Goal: Information Seeking & Learning: Learn about a topic

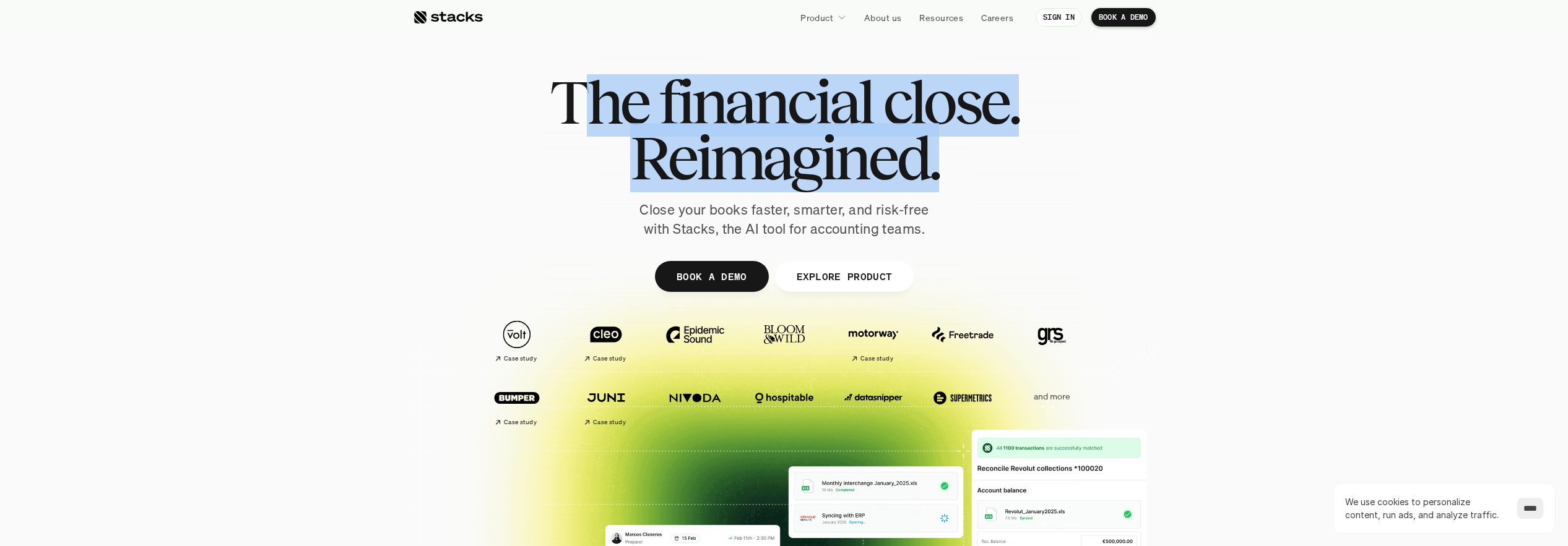
drag, startPoint x: 989, startPoint y: 177, endPoint x: 597, endPoint y: 117, distance: 396.6
click at [597, 117] on div "The financial close. Reimagined." at bounding box center [784, 129] width 469 height 111
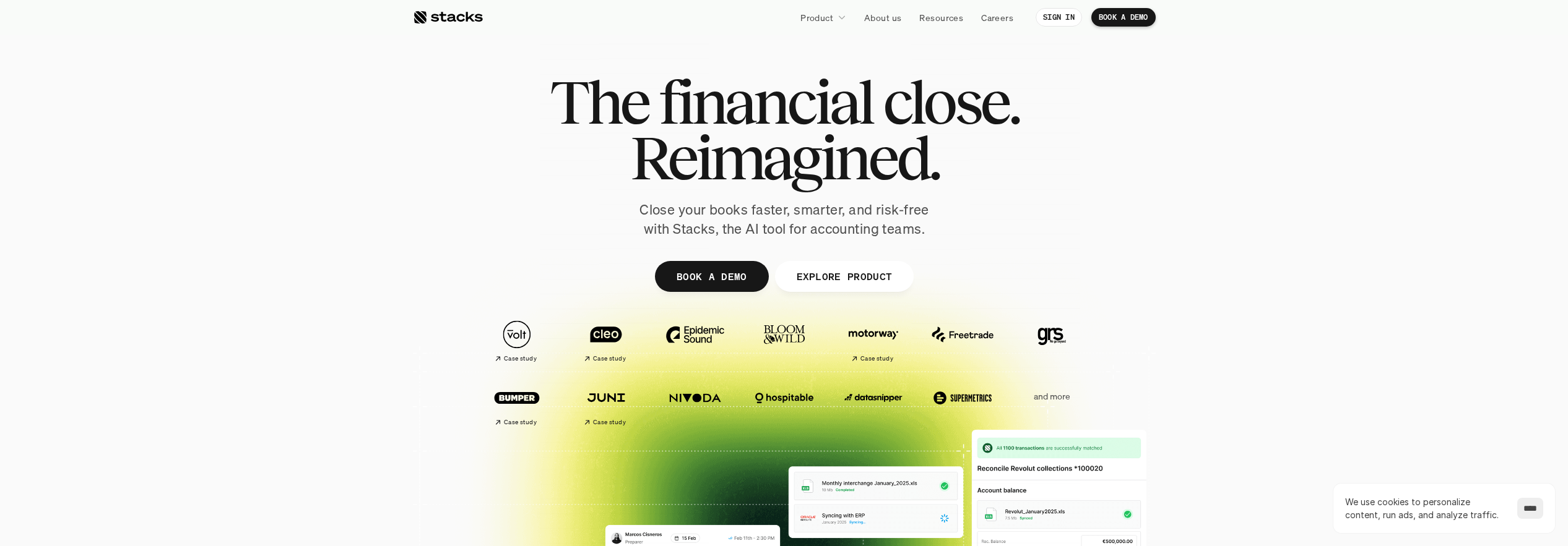
click at [772, 208] on p "Close your books faster, smarter, and risk-free with Stacks, the AI tool for ac…" at bounding box center [784, 220] width 310 height 39
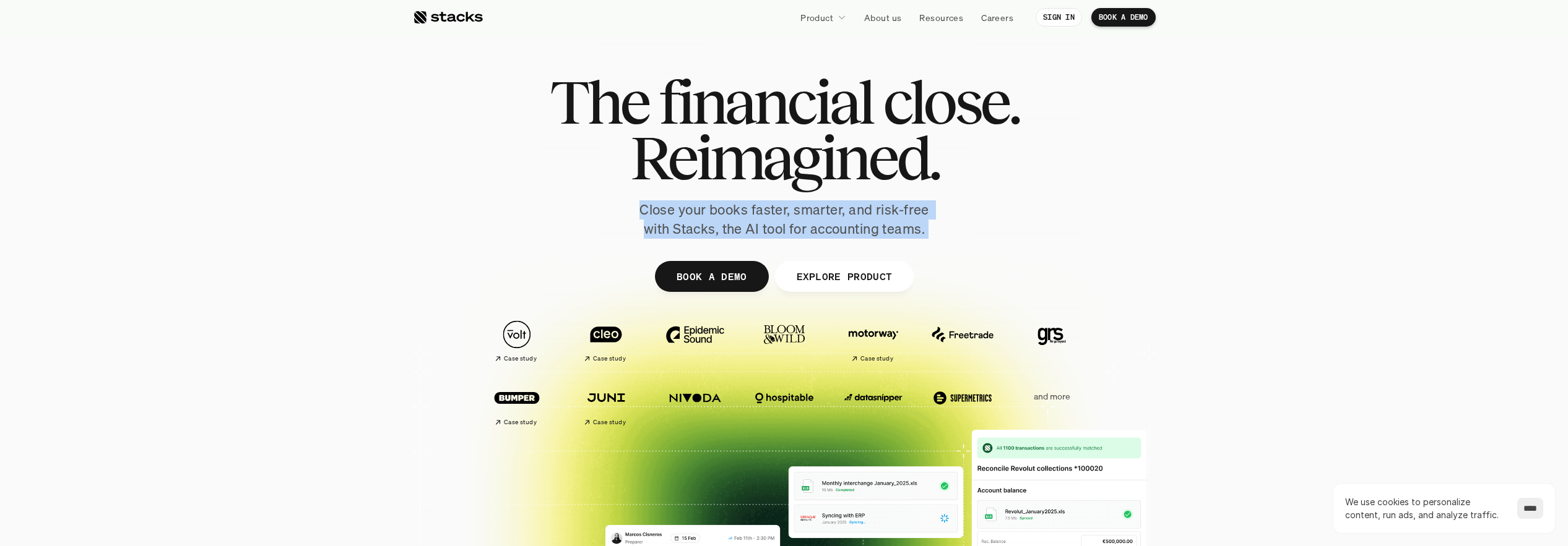
click at [772, 208] on p "Close your books faster, smarter, and risk-free with Stacks, the AI tool for ac…" at bounding box center [784, 220] width 310 height 39
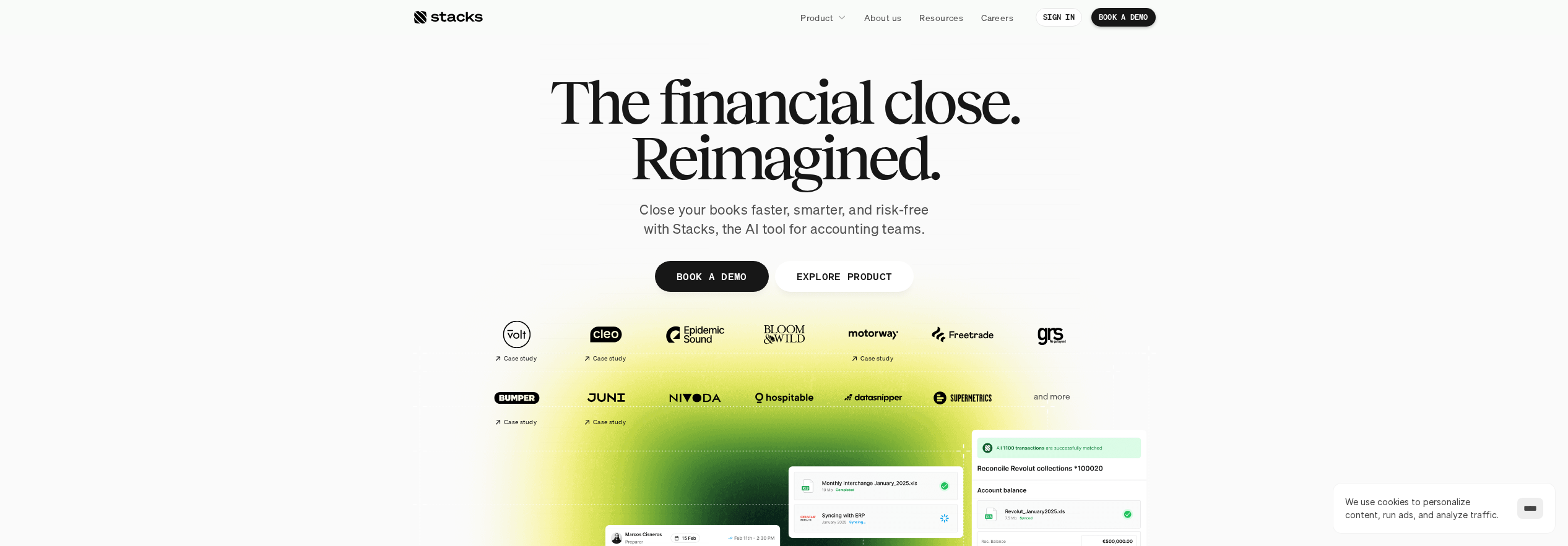
click at [1023, 220] on div "The financial close. Reimagined. Close your books faster, smarter, and risk-fre…" at bounding box center [784, 156] width 693 height 165
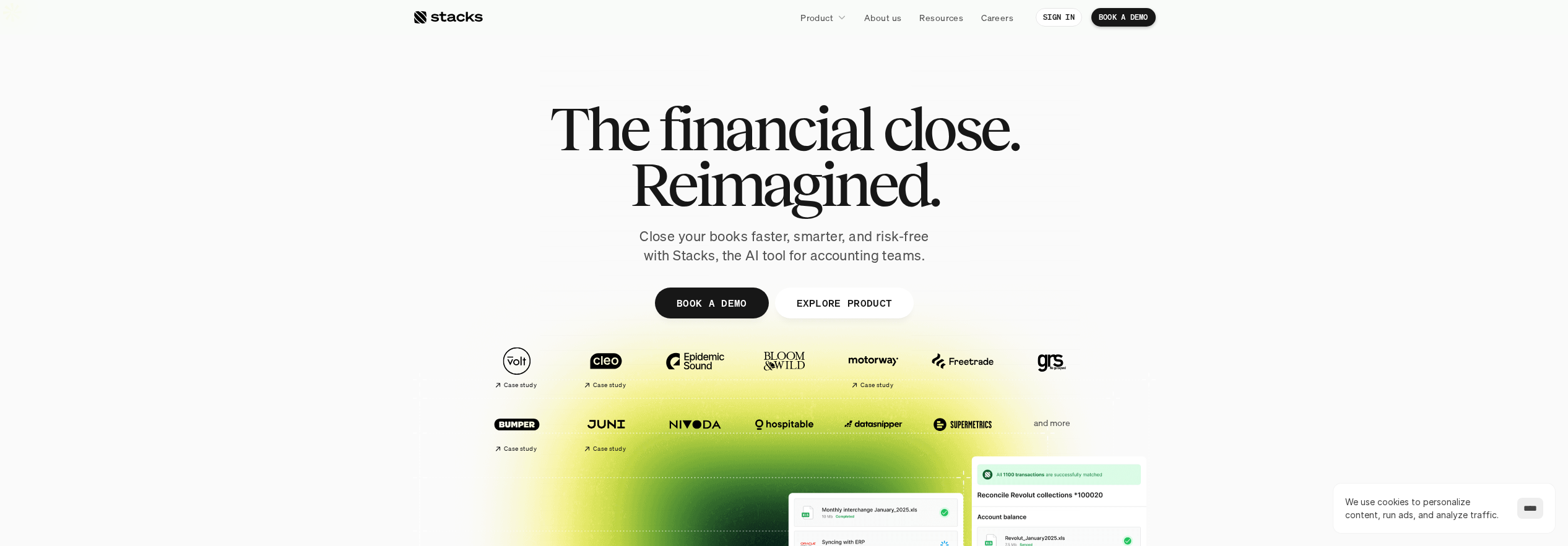
click at [829, 228] on p "Close your books faster, smarter, and risk-free with Stacks, the AI tool for ac…" at bounding box center [784, 246] width 310 height 39
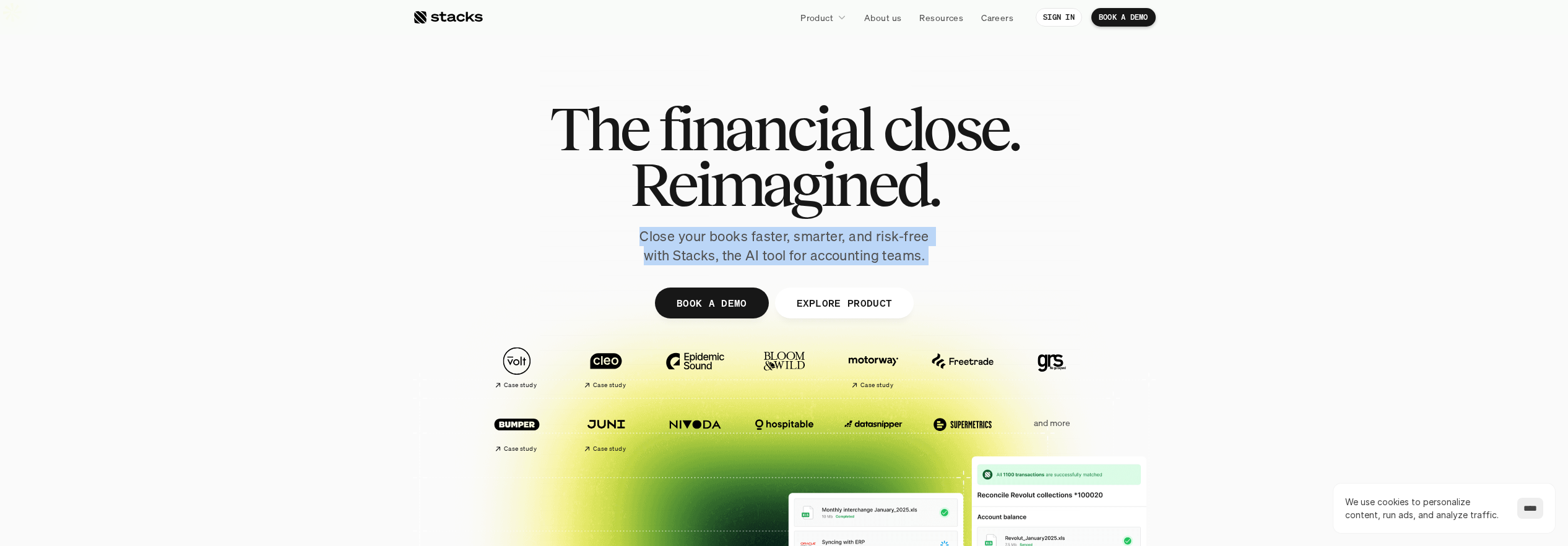
click at [829, 228] on p "Close your books faster, smarter, and risk-free with Stacks, the AI tool for ac…" at bounding box center [784, 246] width 310 height 39
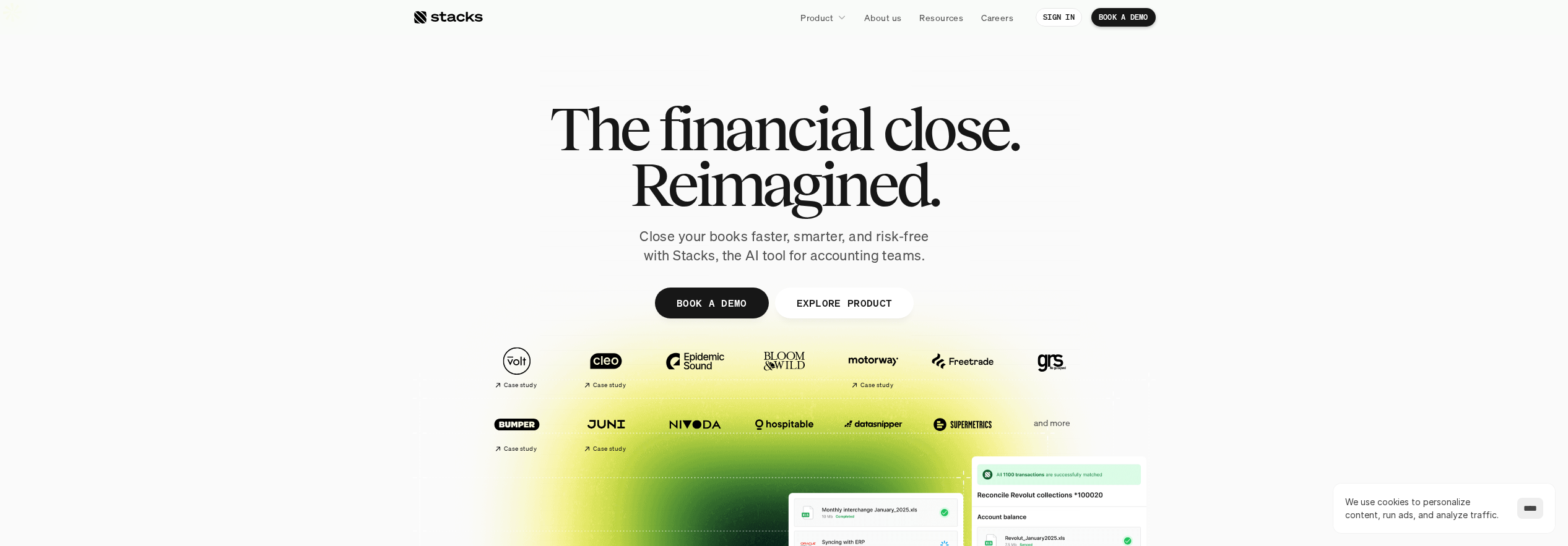
click at [1471, 248] on div at bounding box center [784, 410] width 1568 height 396
click at [1233, 302] on div at bounding box center [784, 410] width 1568 height 396
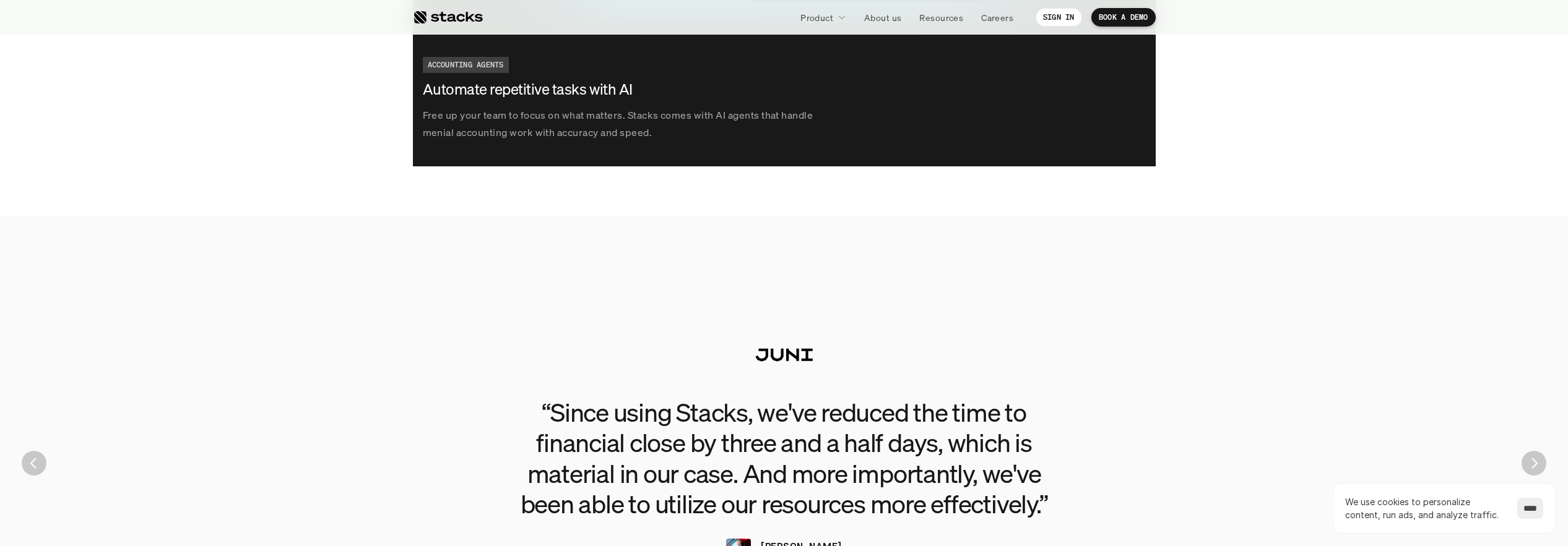
scroll to position [2321, 0]
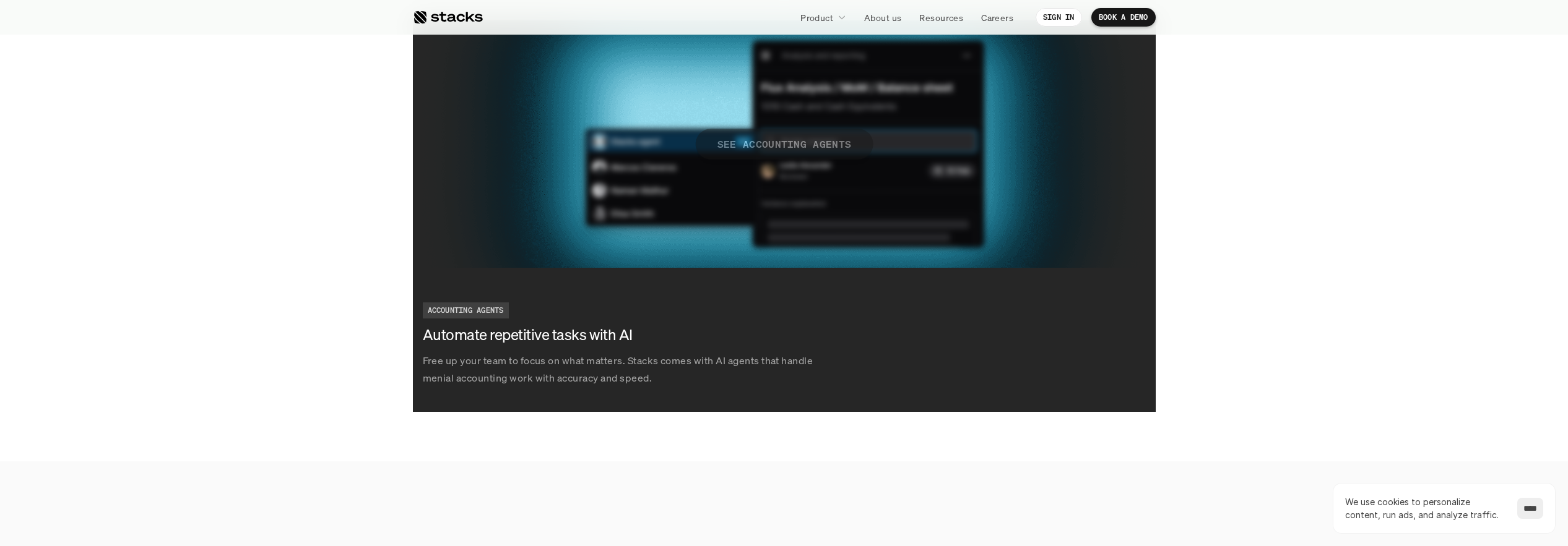
click at [793, 135] on p "SEE ACCOUNTING AGENTS" at bounding box center [784, 144] width 134 height 18
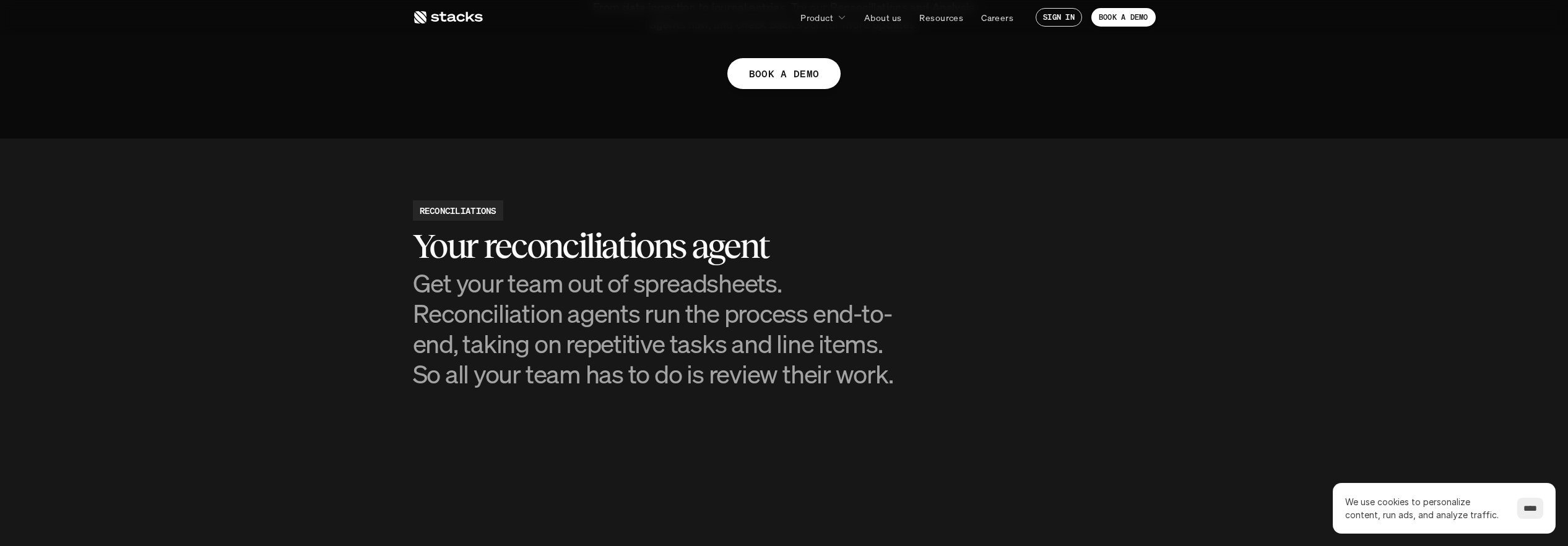
scroll to position [1130, 0]
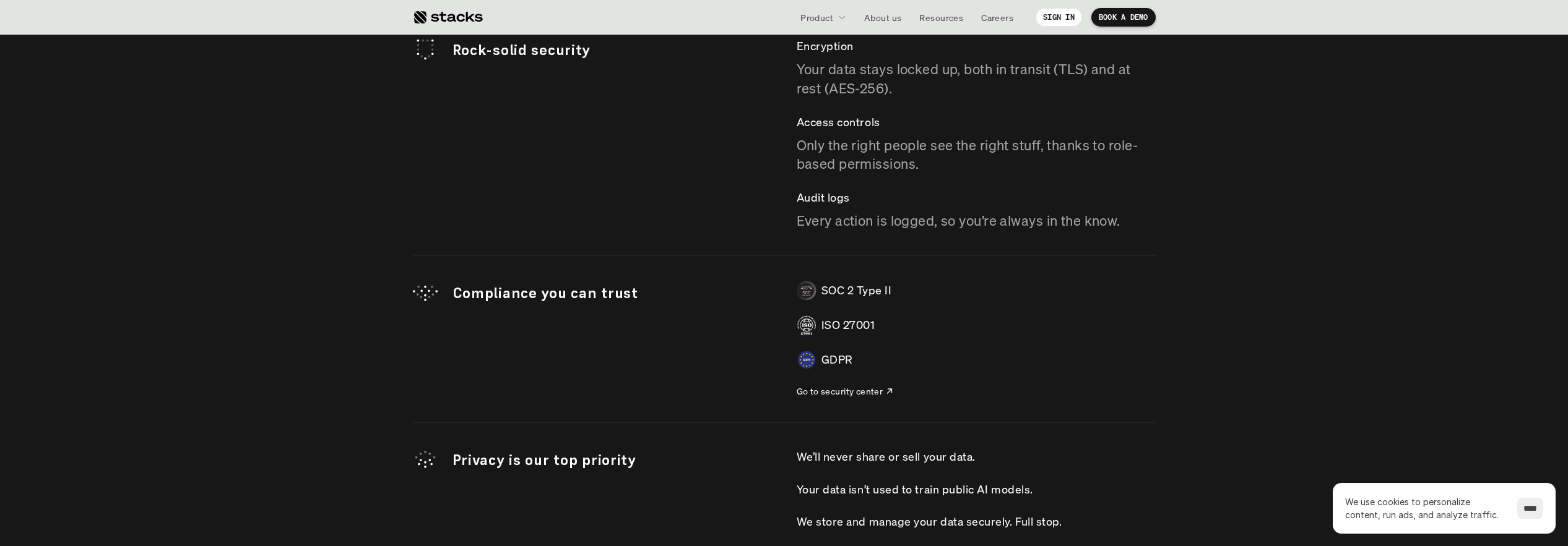
scroll to position [3631, 0]
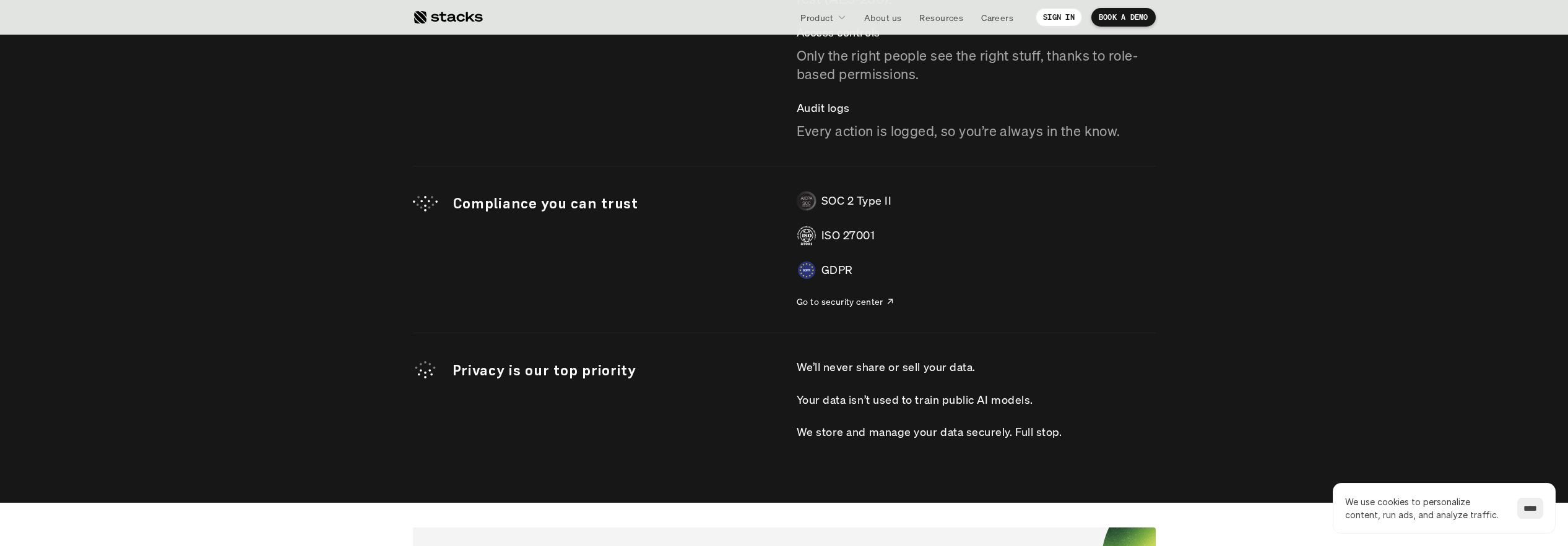
click at [883, 192] on p "SOC 2 Type II" at bounding box center [857, 201] width 71 height 18
click at [963, 232] on div "SOC 2 Type II ISO 27001 GDPR Go to security center" at bounding box center [976, 249] width 359 height 117
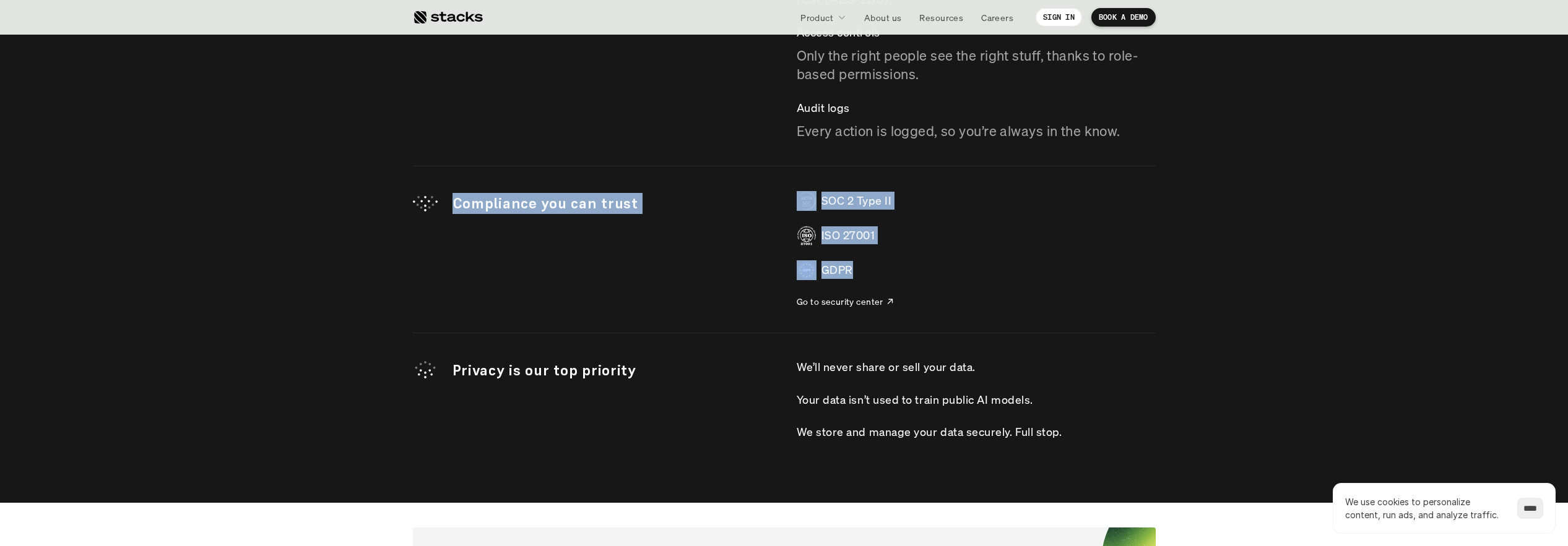
drag, startPoint x: 873, startPoint y: 248, endPoint x: 769, endPoint y: 155, distance: 139.5
click at [769, 155] on div "Rock-solid security Encryption Your data stays locked up, both in transit (TLS)…" at bounding box center [784, 181] width 743 height 519
click at [1039, 228] on div "SOC 2 Type II ISO 27001 GDPR Go to security center" at bounding box center [976, 249] width 359 height 117
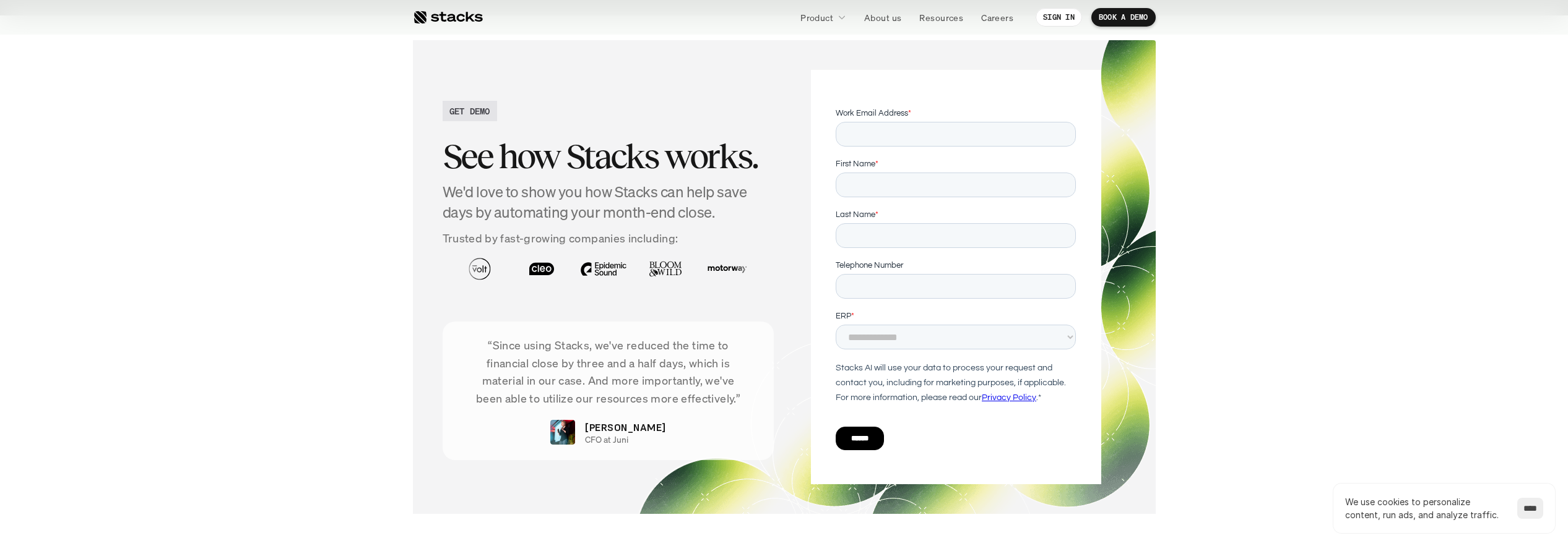
scroll to position [4206, 0]
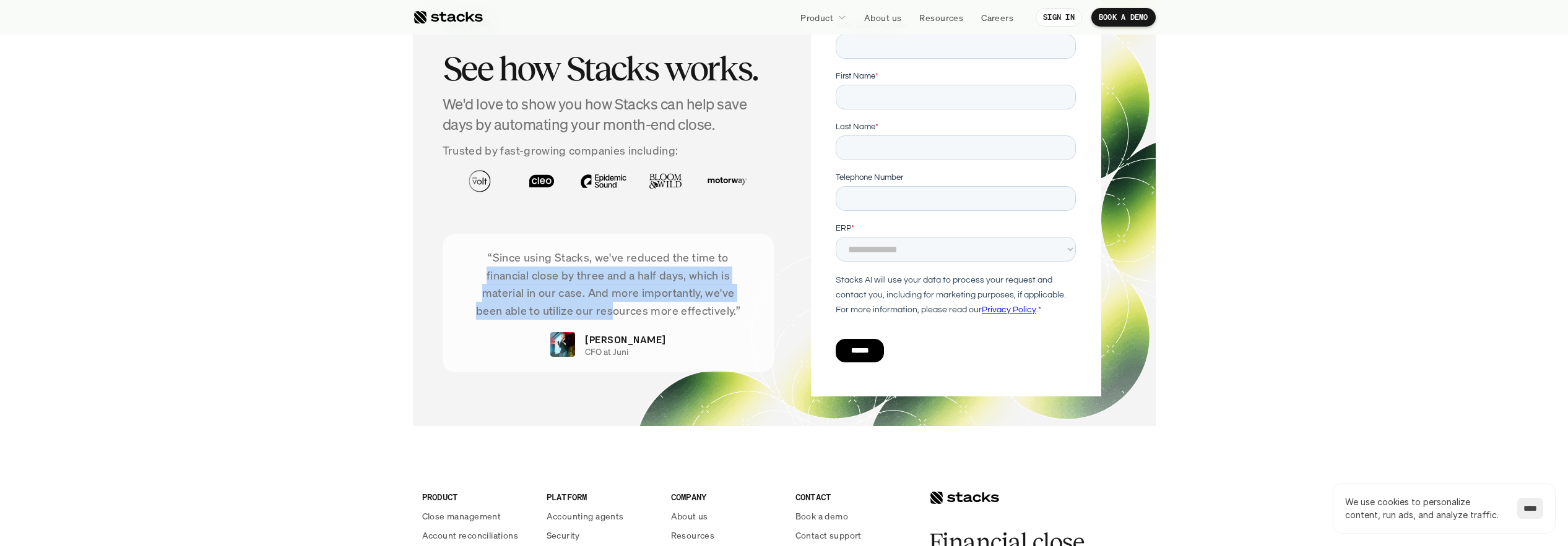
drag, startPoint x: 692, startPoint y: 318, endPoint x: 486, endPoint y: 240, distance: 220.3
click at [486, 240] on div "“Since using Stacks, we've reduced the time to financial close by three and a h…" at bounding box center [608, 303] width 331 height 138
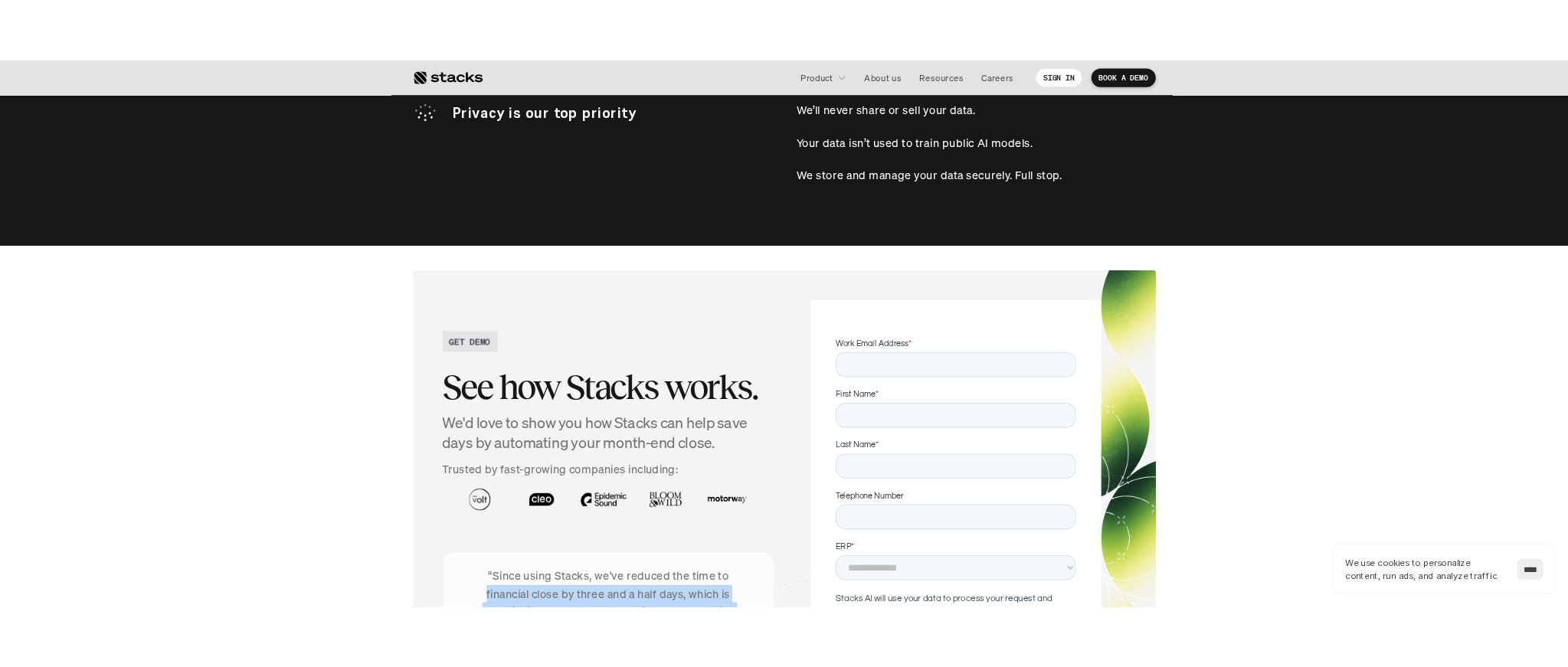
scroll to position [4183, 0]
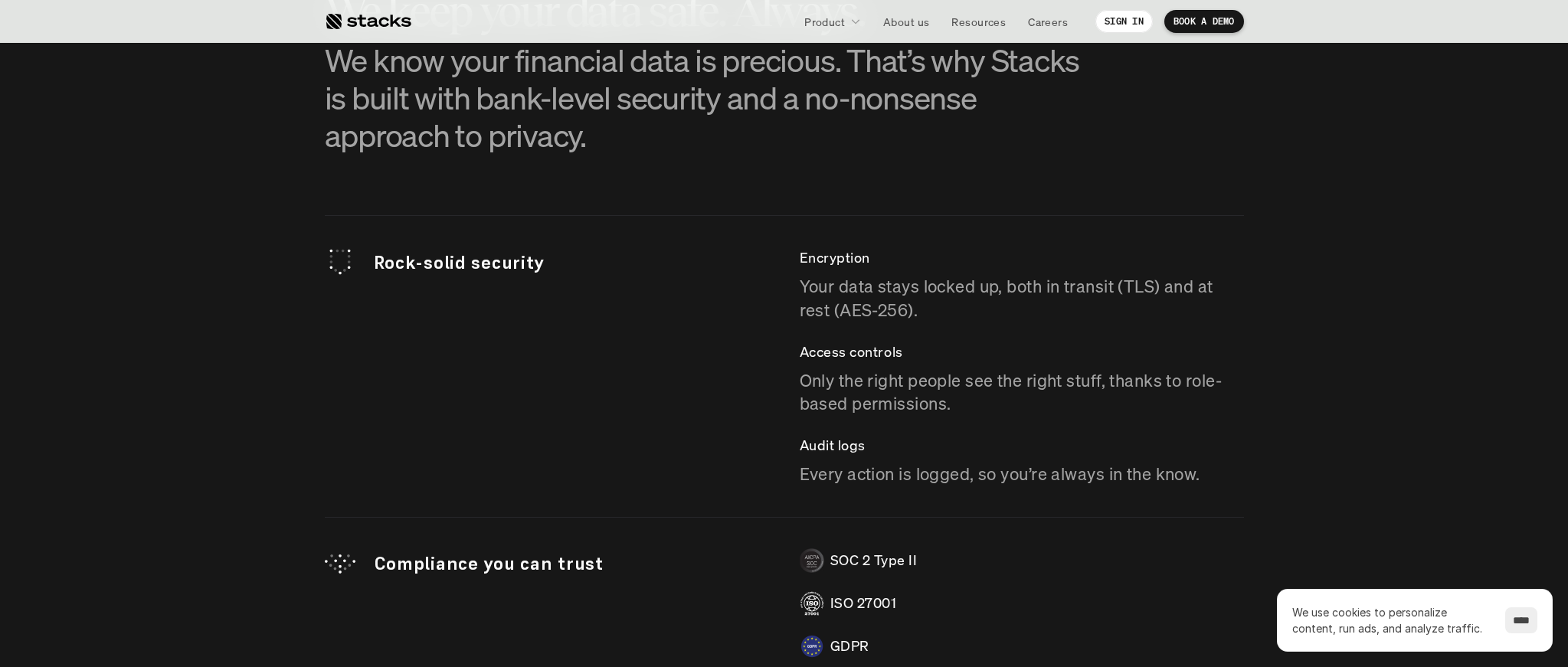
click at [1347, 325] on section "SECURITY We keep your data safe. Always. We know your financial data is preciou…" at bounding box center [784, 404] width 1568 height 1061
click at [1190, 18] on p "BOOK A DEMO" at bounding box center [1205, 21] width 62 height 11
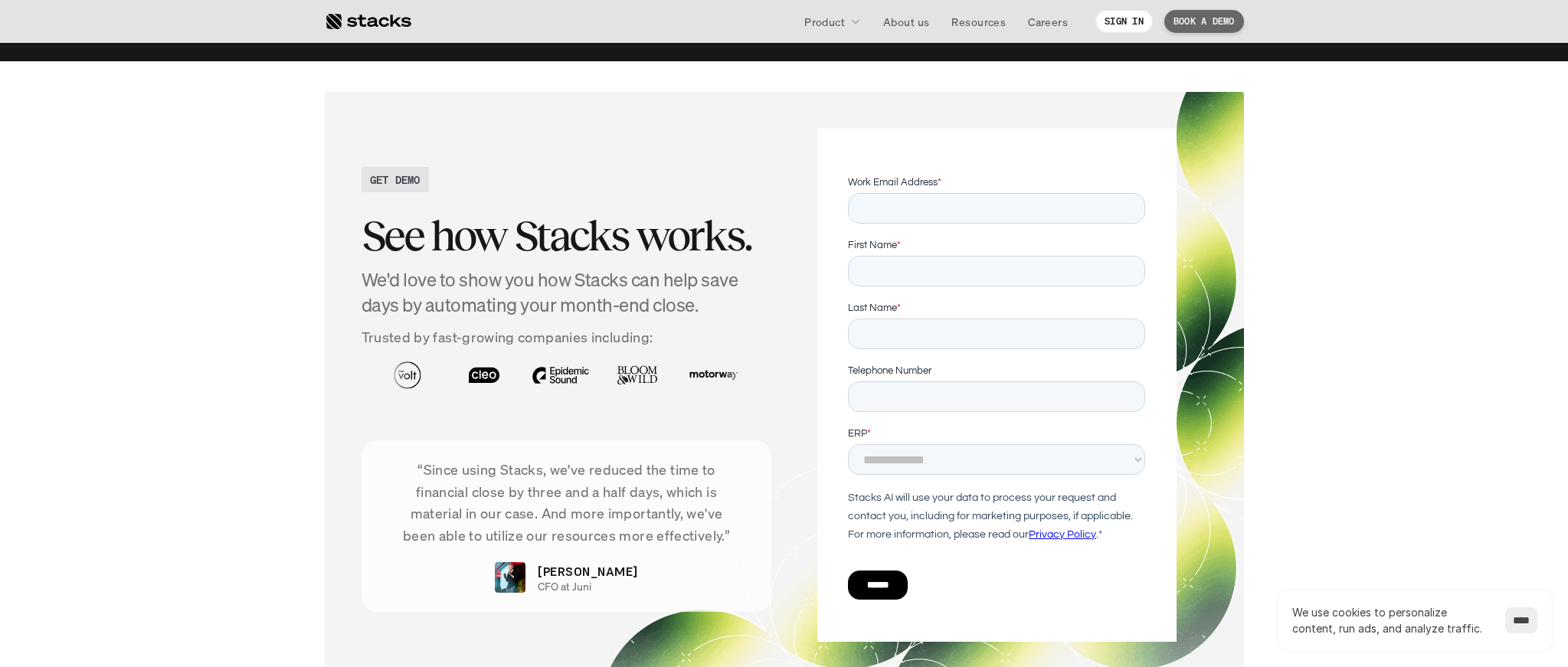
scroll to position [5085, 0]
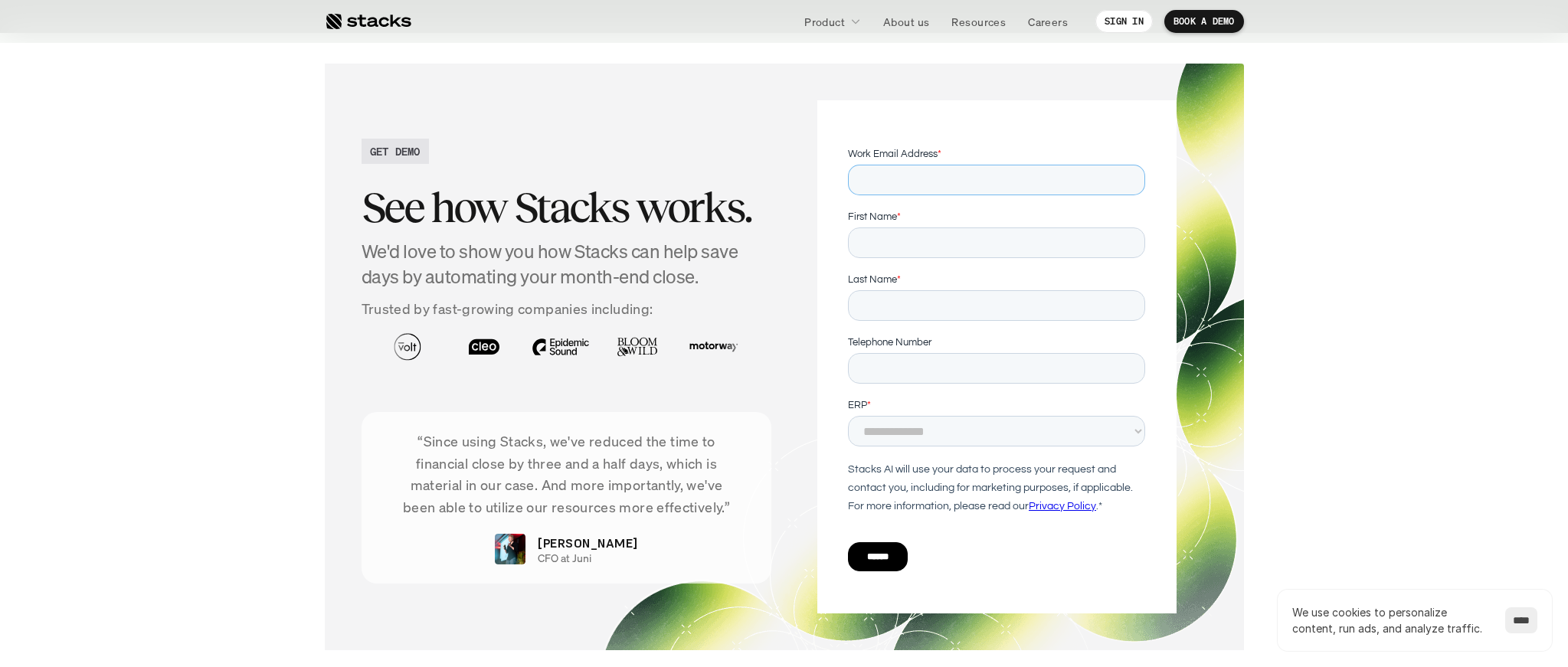
click at [955, 184] on input "Work Email Address *" at bounding box center [997, 179] width 298 height 31
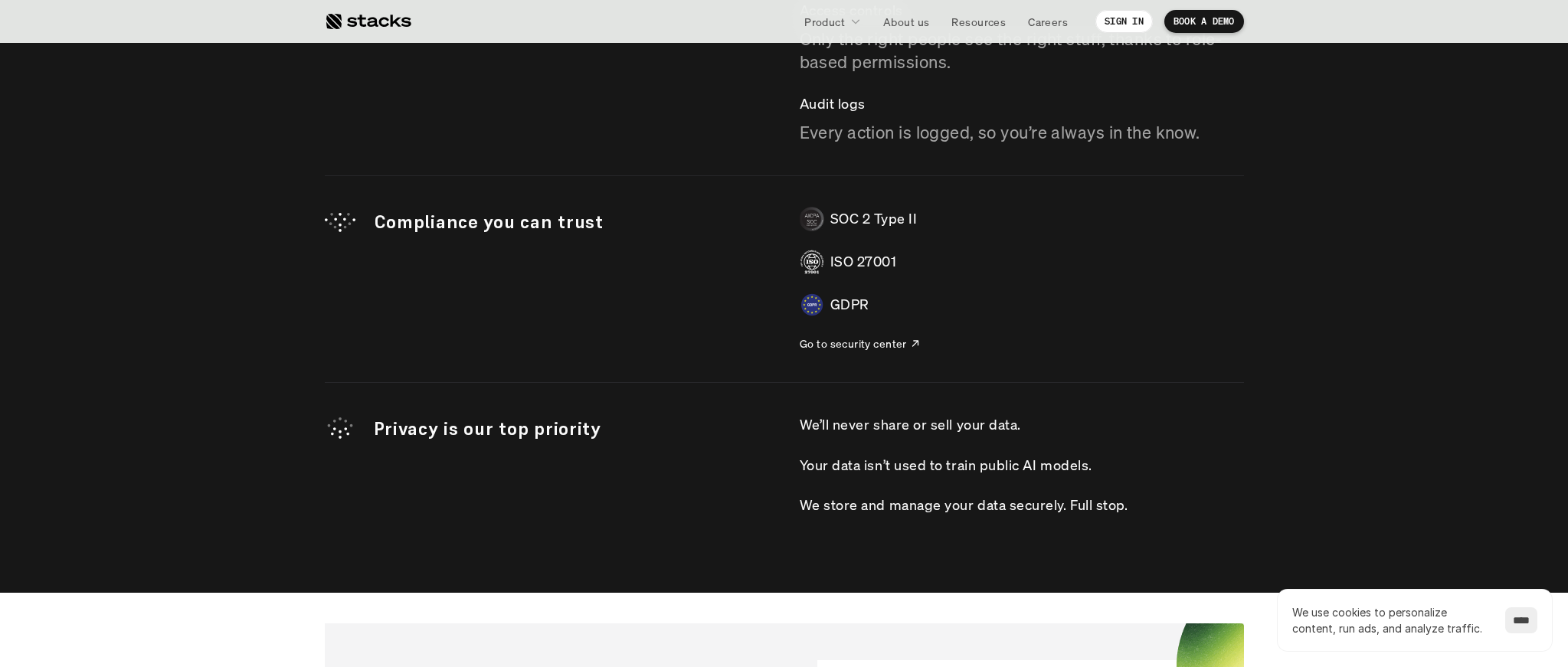
scroll to position [3953, 0]
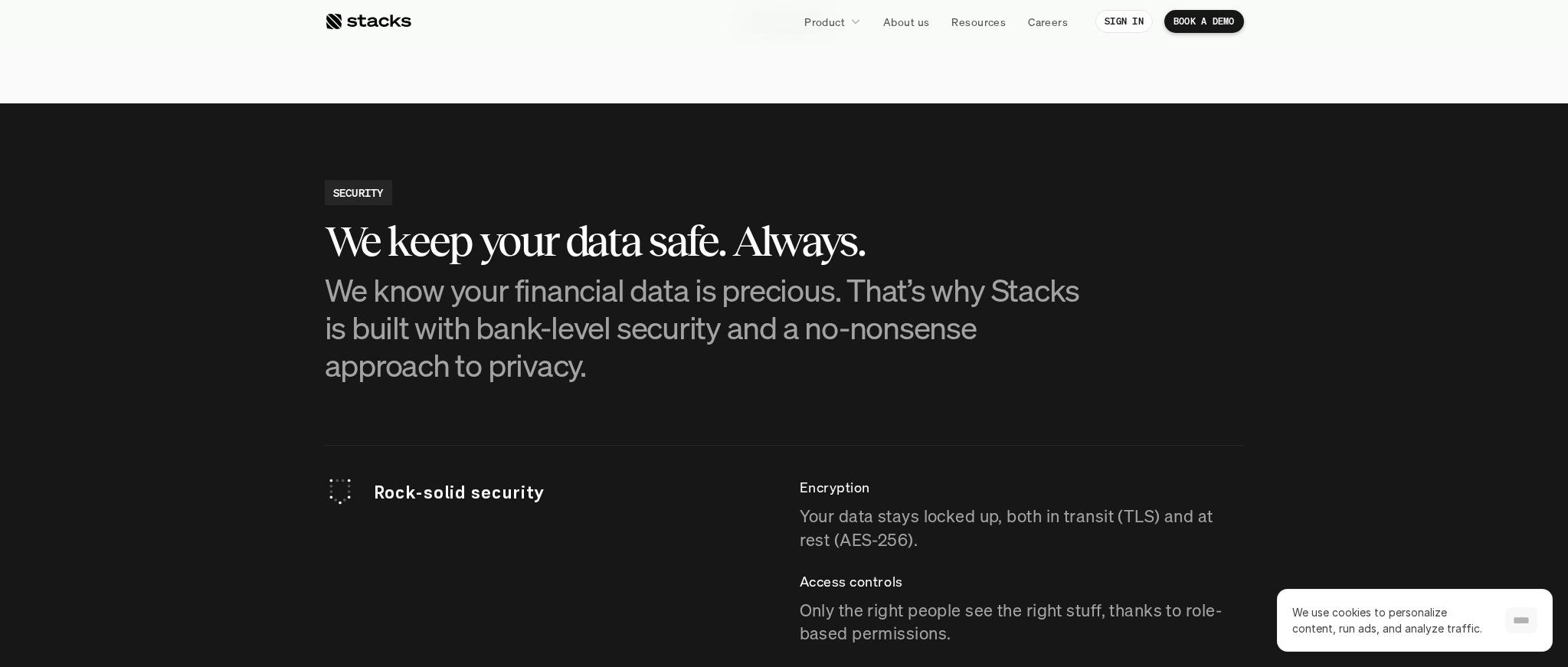
click at [1513, 624] on input "****" at bounding box center [1521, 620] width 32 height 26
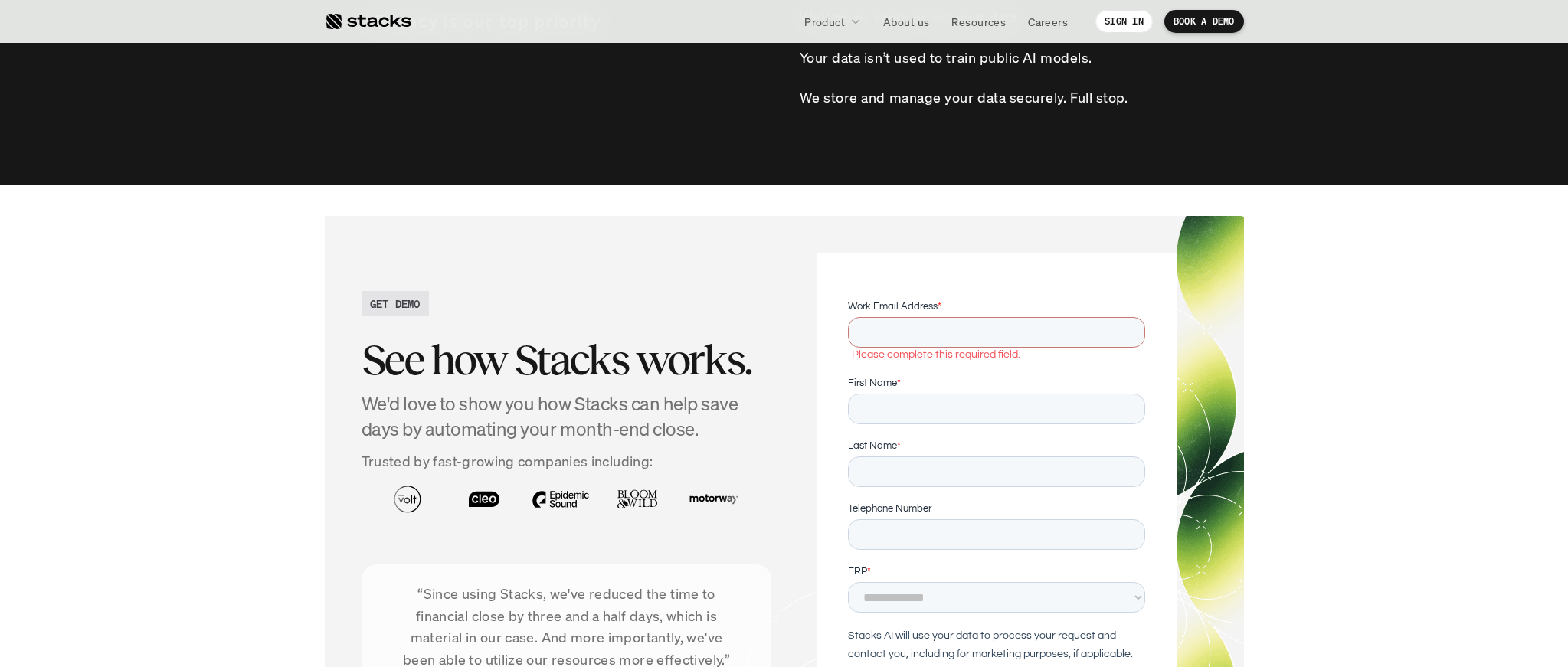
scroll to position [5465, 0]
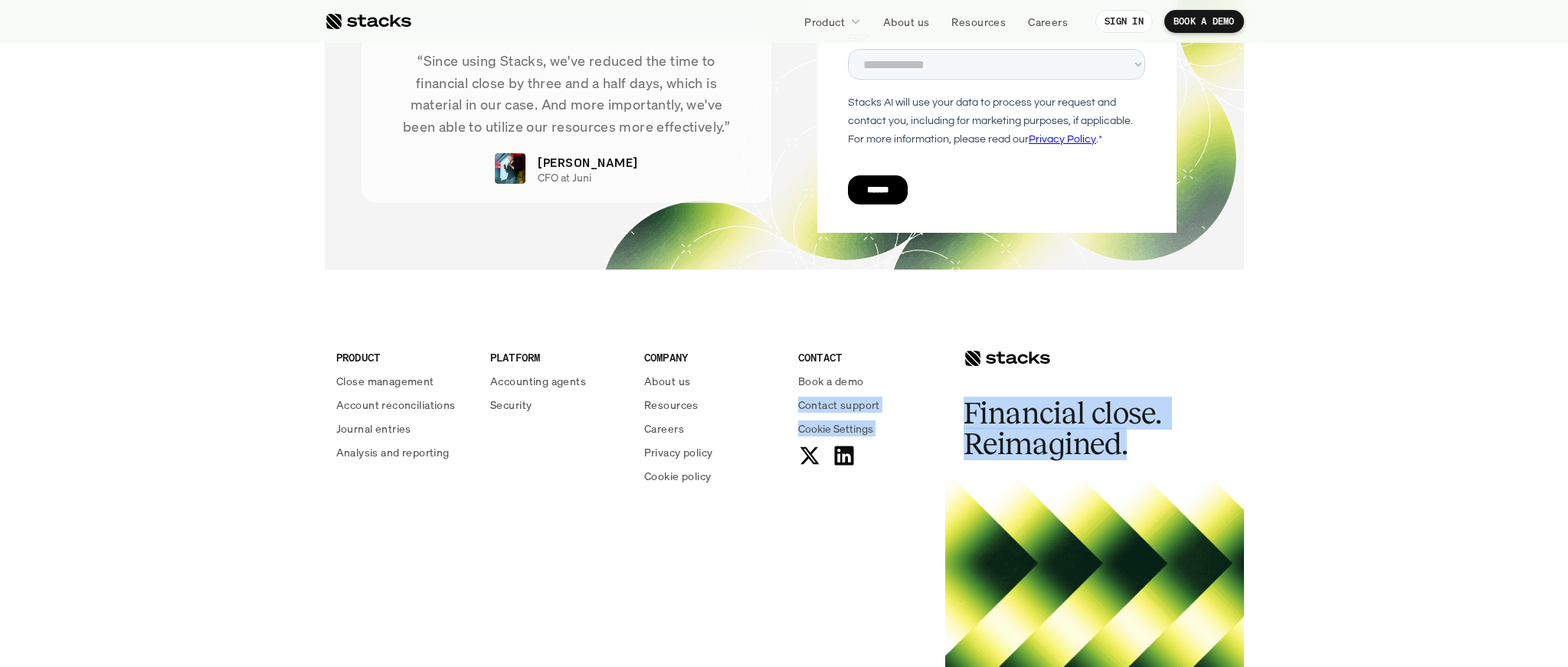
drag, startPoint x: 1141, startPoint y: 404, endPoint x: 922, endPoint y: 360, distance: 223.4
click at [922, 360] on div "PRODUCT Close management Account reconciliations Journal entries Analysis and r…" at bounding box center [784, 504] width 919 height 407
click at [1123, 398] on h2 "Financial close. Reimagined." at bounding box center [1078, 429] width 230 height 62
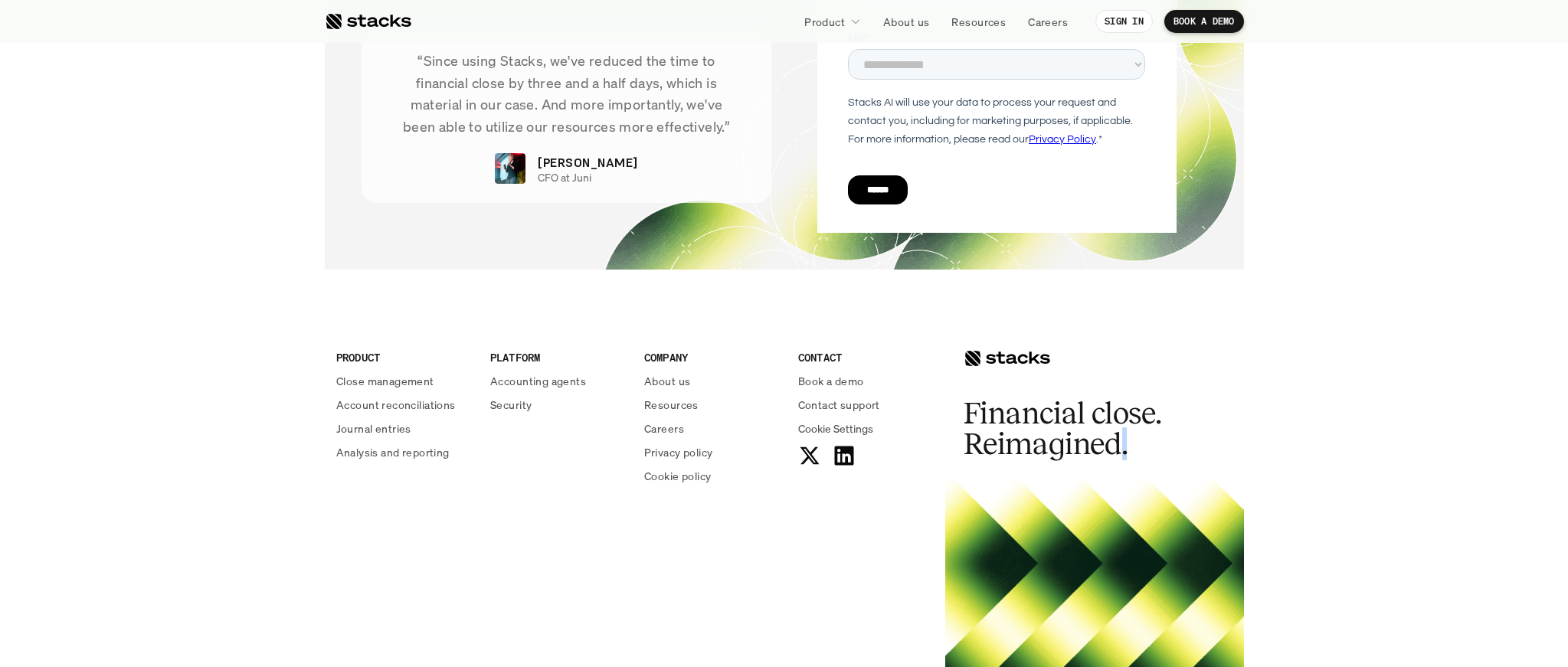
click at [1123, 398] on h2 "Financial close. Reimagined." at bounding box center [1078, 429] width 230 height 62
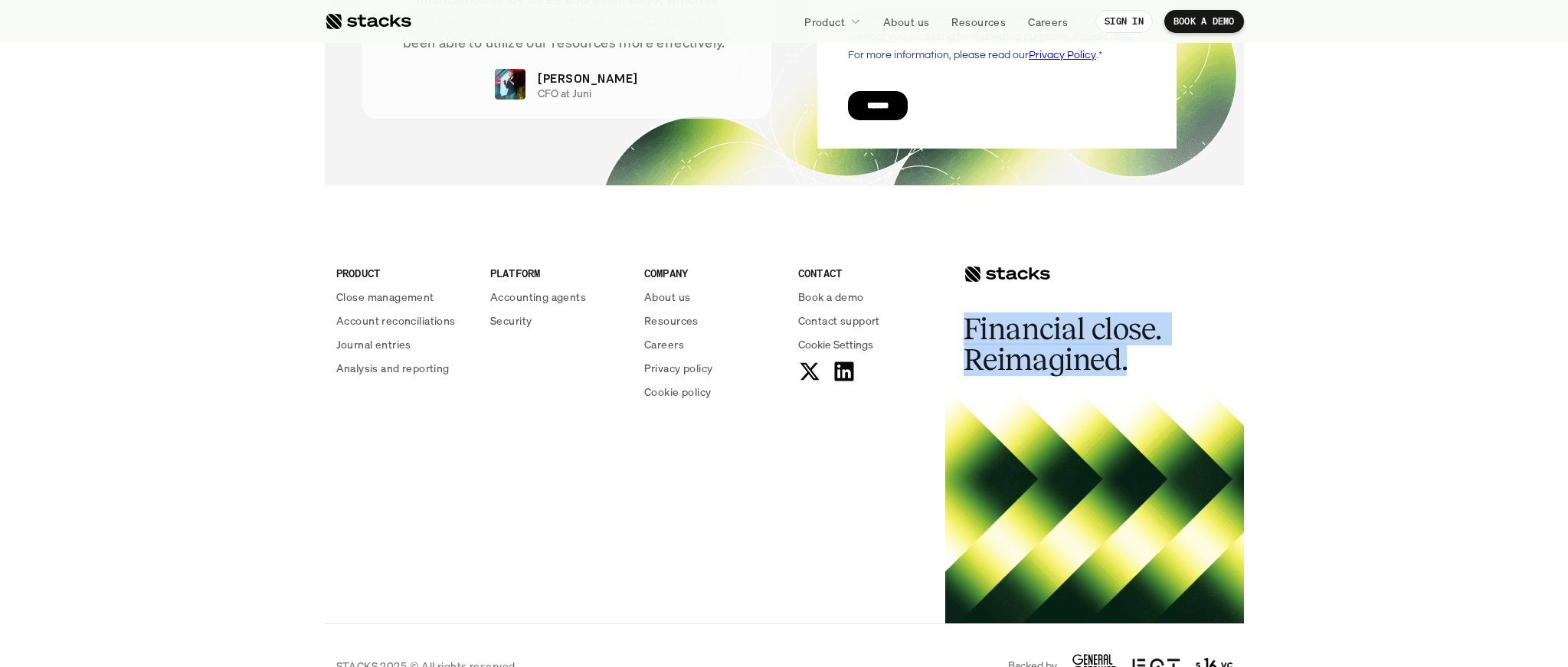
scroll to position [5557, 0]
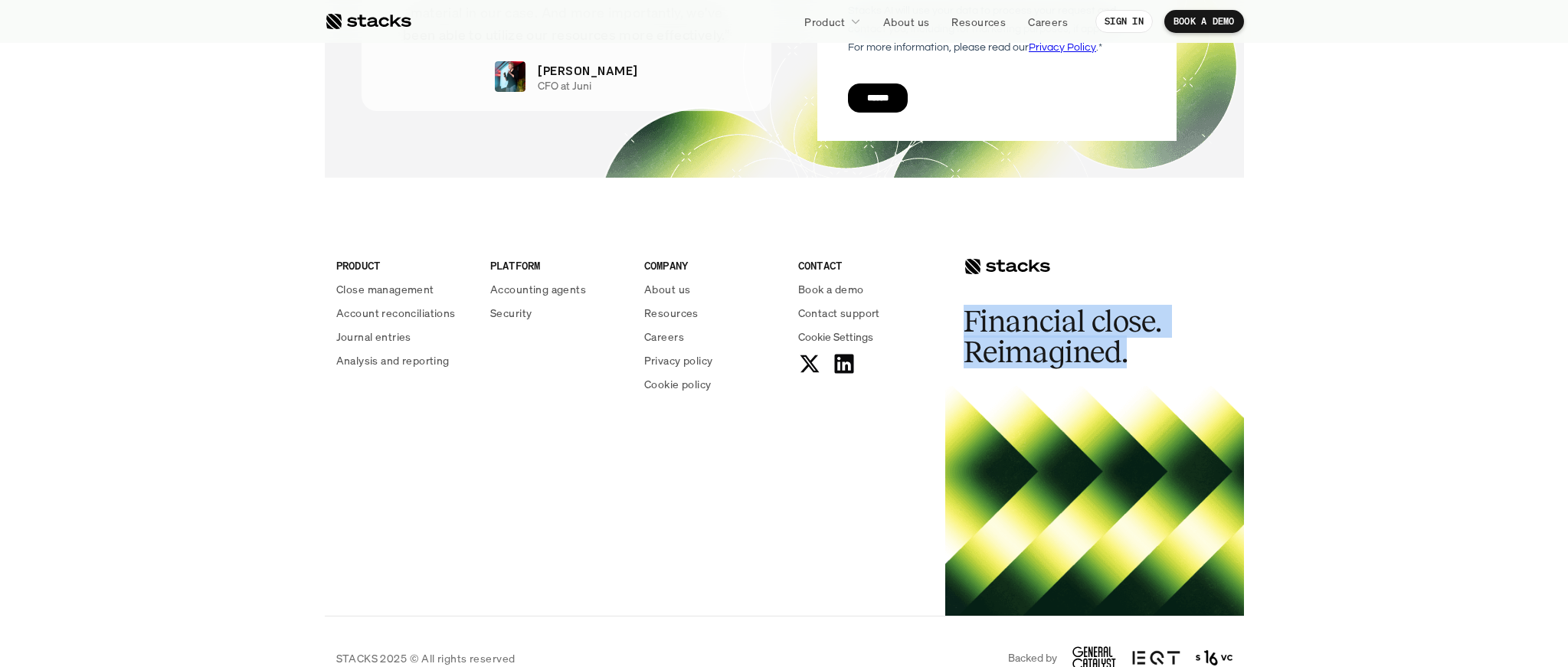
click at [1202, 649] on img at bounding box center [1214, 658] width 37 height 18
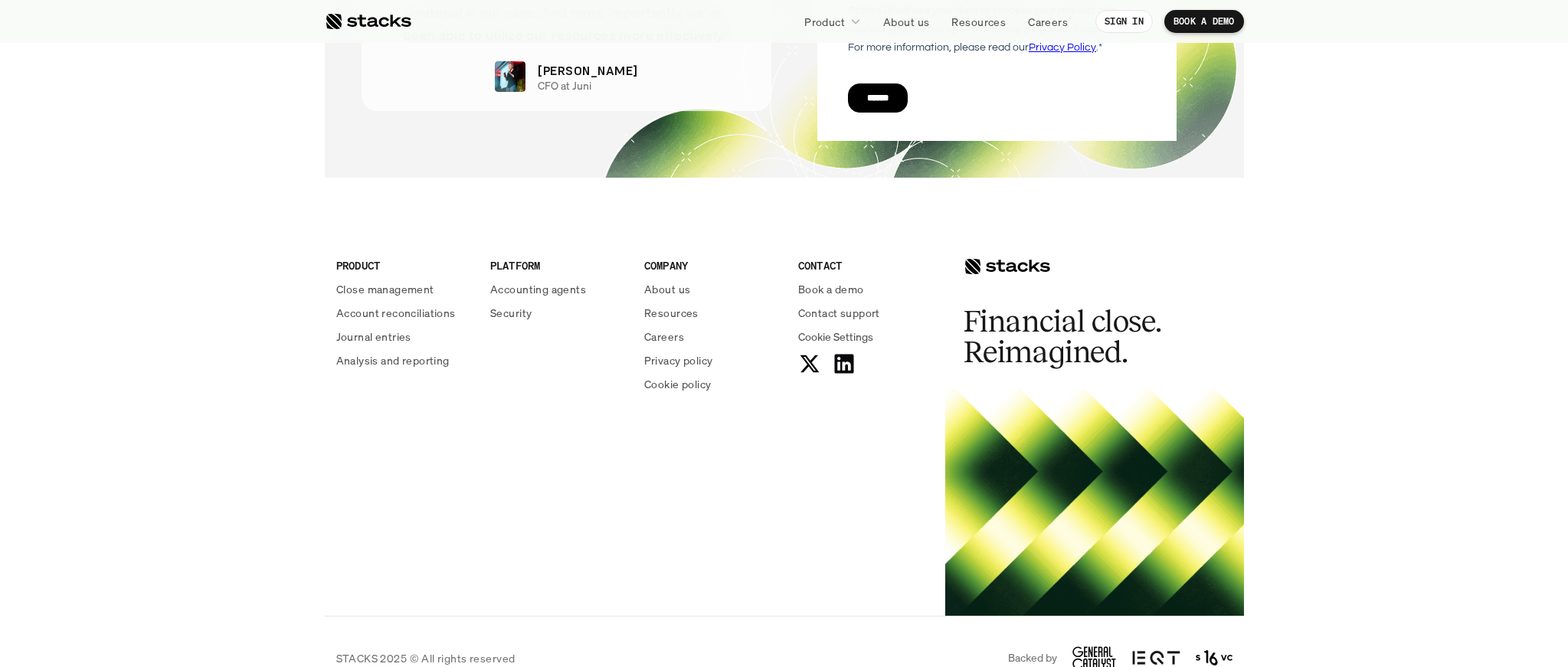
click at [366, 650] on p "STACKS 2025 © All rights reserved" at bounding box center [426, 658] width 179 height 16
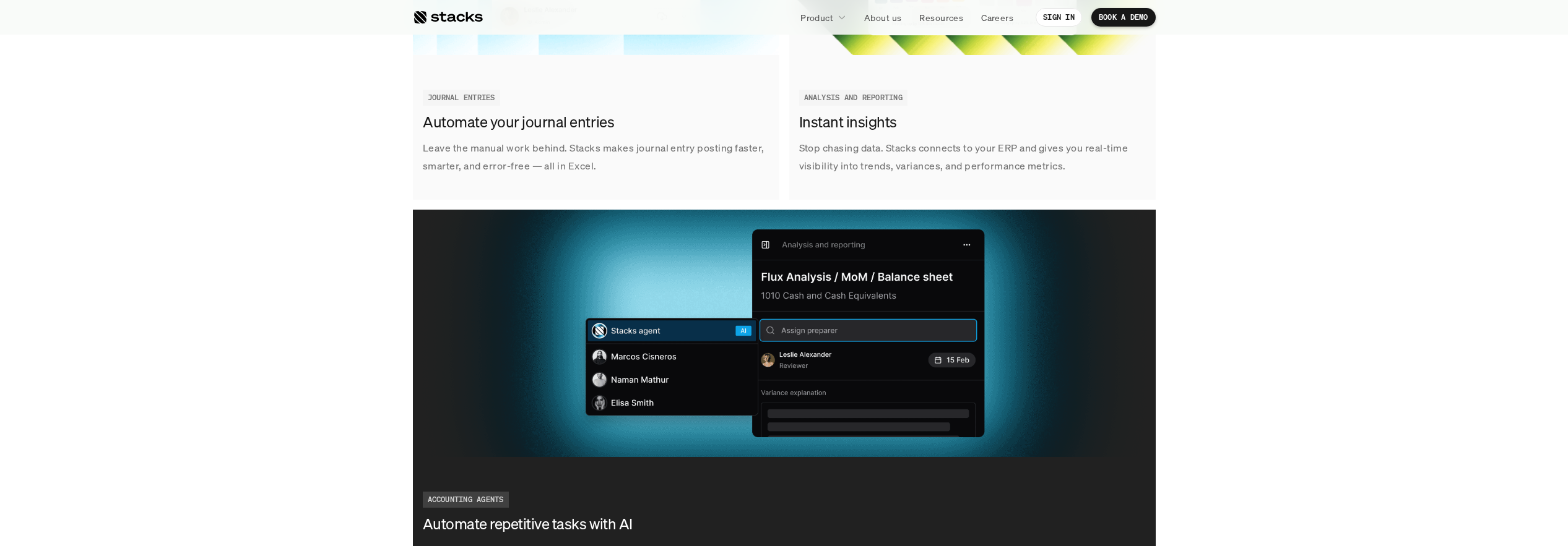
scroll to position [1527, 0]
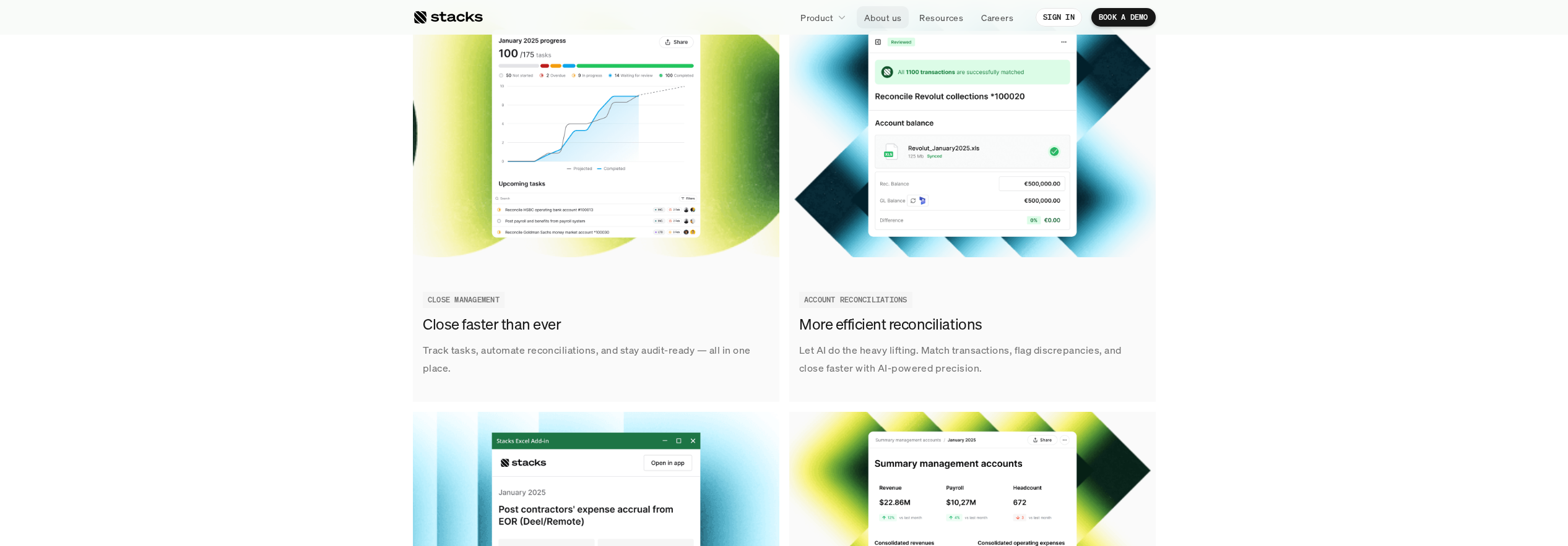
click at [873, 20] on p "About us" at bounding box center [883, 18] width 37 height 13
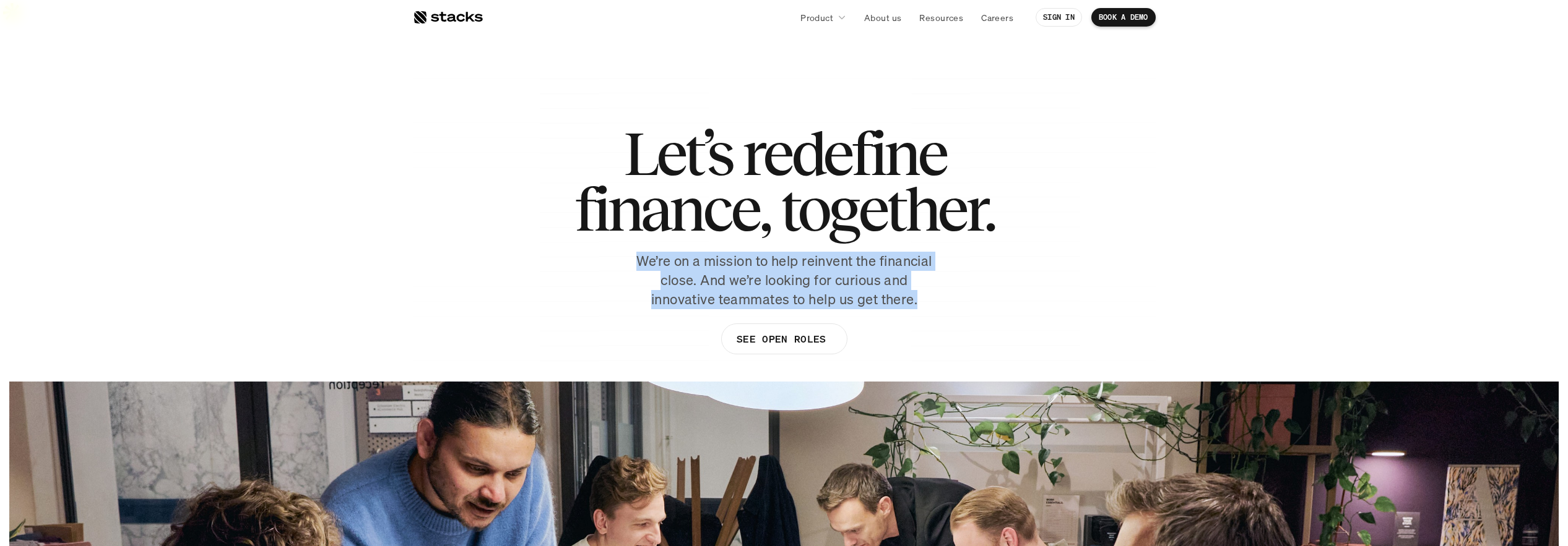
drag, startPoint x: 938, startPoint y: 268, endPoint x: 573, endPoint y: 216, distance: 368.7
click at [573, 216] on div "Let’s redefine finance, together. We’re on a mission to help reinvent the finan…" at bounding box center [784, 246] width 743 height 241
click at [734, 254] on p "We’re on a mission to help reinvent the financial close. And we’re looking for …" at bounding box center [784, 280] width 310 height 57
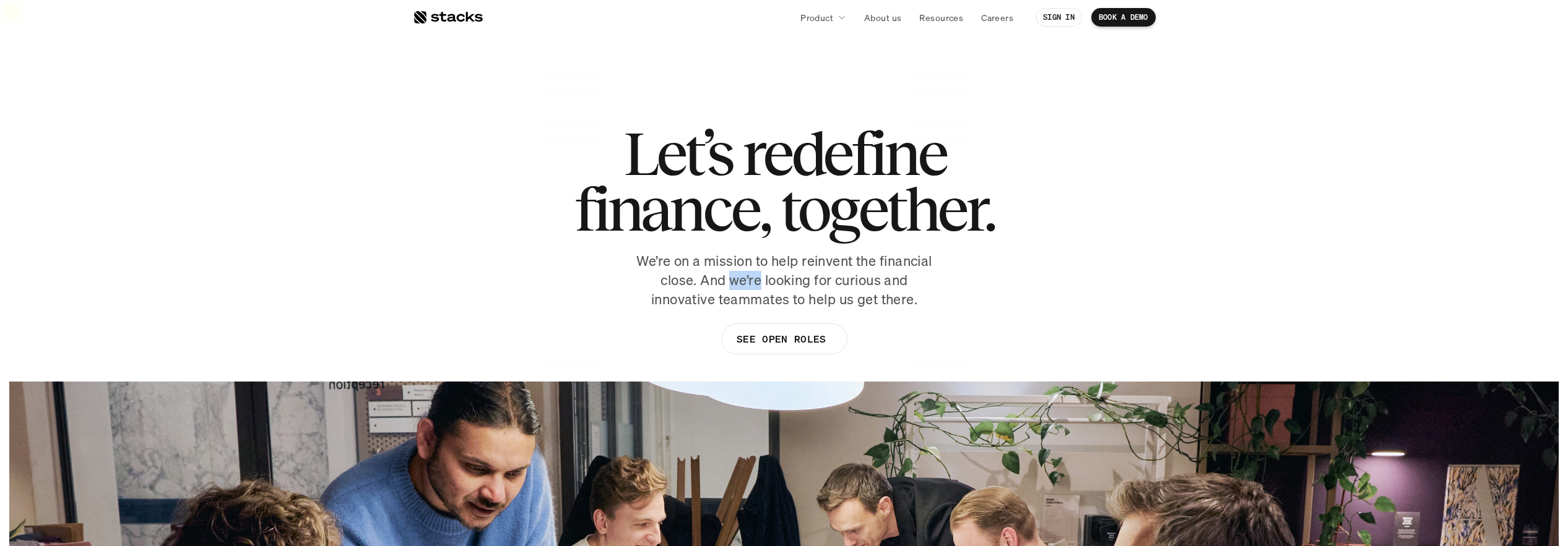
click at [734, 254] on p "We’re on a mission to help reinvent the financial close. And we’re looking for …" at bounding box center [784, 280] width 310 height 57
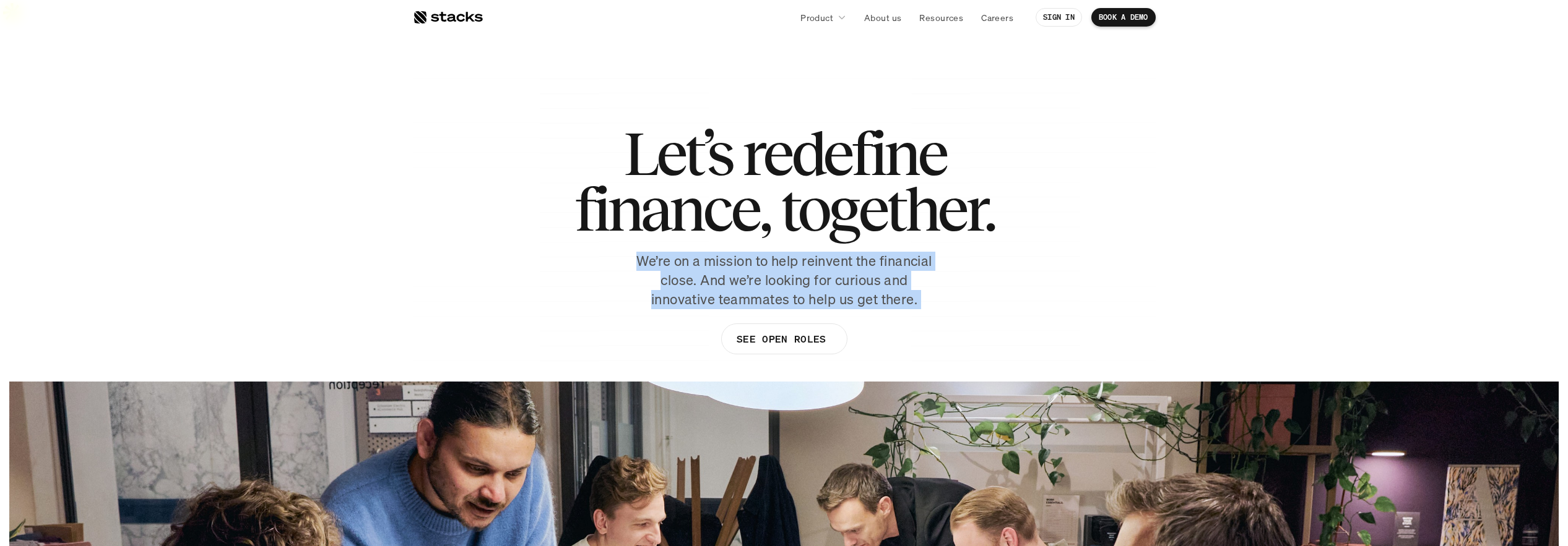
click at [734, 254] on p "We’re on a mission to help reinvent the financial close. And we’re looking for …" at bounding box center [784, 280] width 310 height 57
click at [870, 275] on p "We’re on a mission to help reinvent the financial close. And we’re looking for …" at bounding box center [784, 280] width 310 height 57
drag, startPoint x: 842, startPoint y: 268, endPoint x: 635, endPoint y: 233, distance: 209.9
click at [635, 233] on div "Let’s redefine finance, together. We’re on a mission to help reinvent the finan…" at bounding box center [784, 246] width 743 height 241
click at [635, 252] on p "We’re on a mission to help reinvent the financial close. And we’re looking for …" at bounding box center [784, 280] width 310 height 57
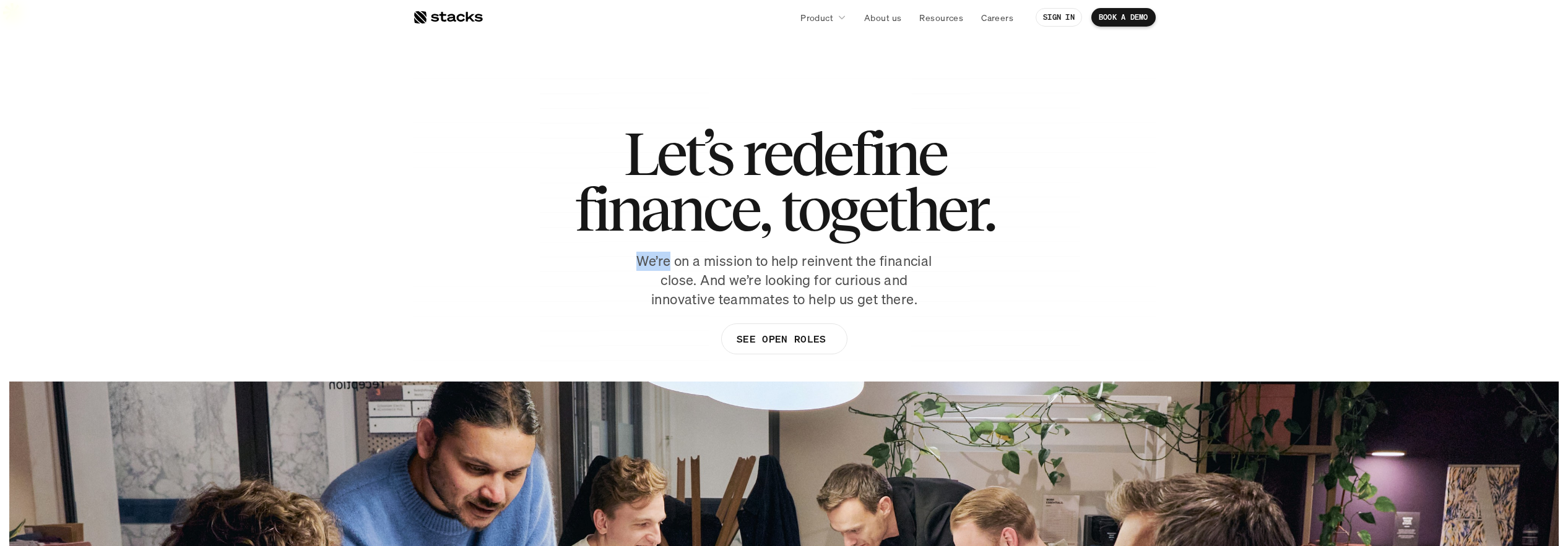
click at [635, 252] on p "We’re on a mission to help reinvent the financial close. And we’re looking for …" at bounding box center [784, 280] width 310 height 57
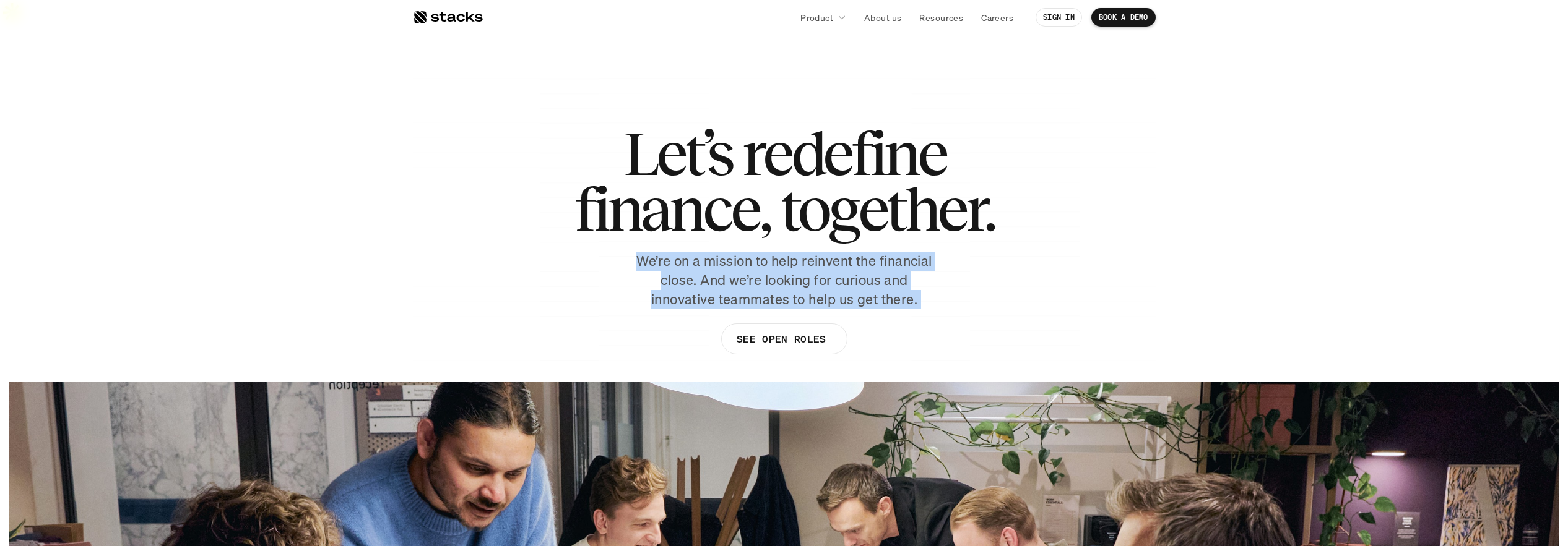
click at [635, 252] on p "We’re on a mission to help reinvent the financial close. And we’re looking for …" at bounding box center [784, 280] width 310 height 57
click at [773, 259] on p "We’re on a mission to help reinvent the financial close. And we’re looking for …" at bounding box center [784, 280] width 310 height 57
drag, startPoint x: 936, startPoint y: 273, endPoint x: 631, endPoint y: 235, distance: 307.4
click at [631, 252] on p "We’re on a mission to help reinvent the financial close. And we’re looking for …" at bounding box center [784, 280] width 310 height 57
click at [637, 252] on p "We’re on a mission to help reinvent the financial close. And we’re looking for …" at bounding box center [784, 280] width 310 height 57
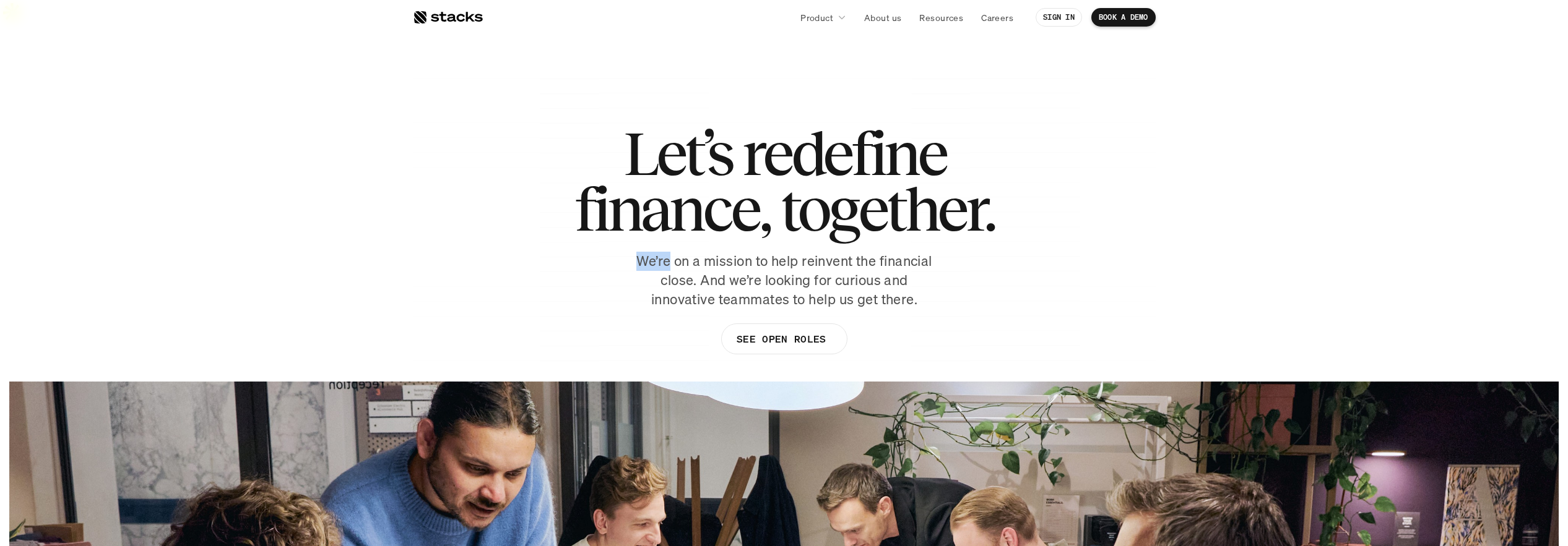
click at [637, 252] on p "We’re on a mission to help reinvent the financial close. And we’re looking for …" at bounding box center [784, 280] width 310 height 57
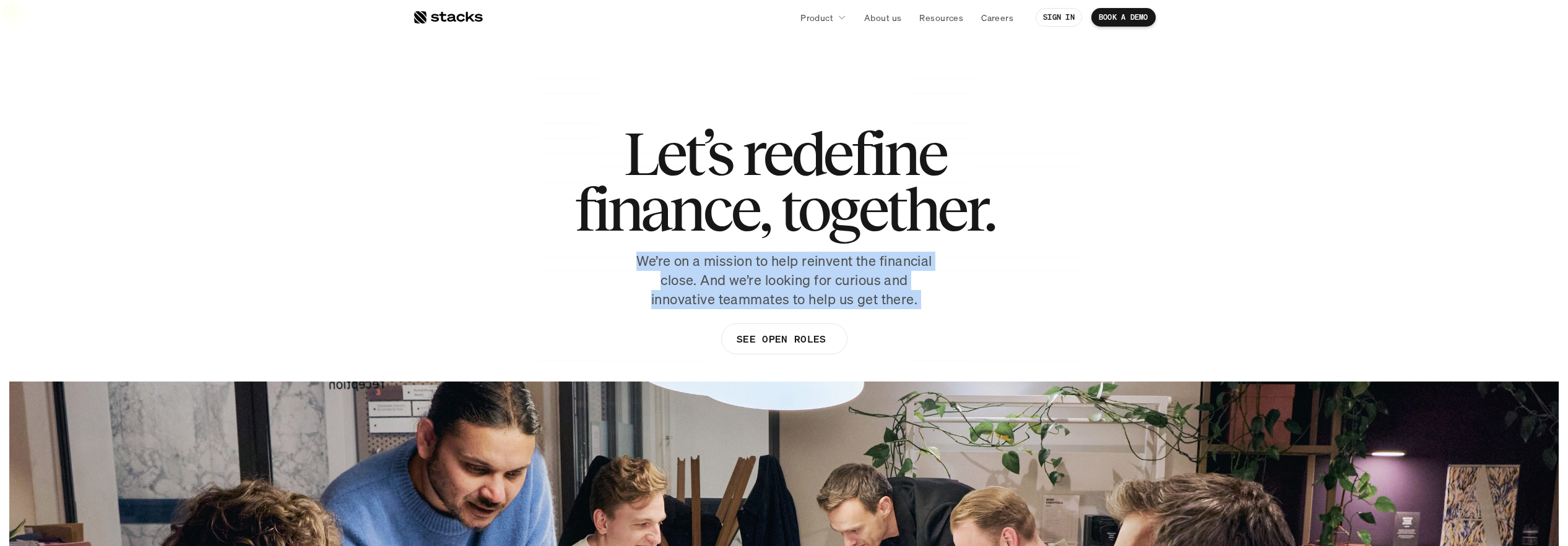
click at [637, 252] on p "We’re on a mission to help reinvent the financial close. And we’re looking for …" at bounding box center [784, 280] width 310 height 57
click at [814, 259] on p "We’re on a mission to help reinvent the financial close. And we’re looking for …" at bounding box center [784, 280] width 310 height 57
drag, startPoint x: 940, startPoint y: 277, endPoint x: 615, endPoint y: 231, distance: 328.2
click at [615, 231] on div "Let’s redefine finance, together. We’re on a mission to help reinvent the finan…" at bounding box center [784, 246] width 743 height 241
click at [649, 252] on p "We’re on a mission to help reinvent the financial close. And we’re looking for …" at bounding box center [784, 280] width 310 height 57
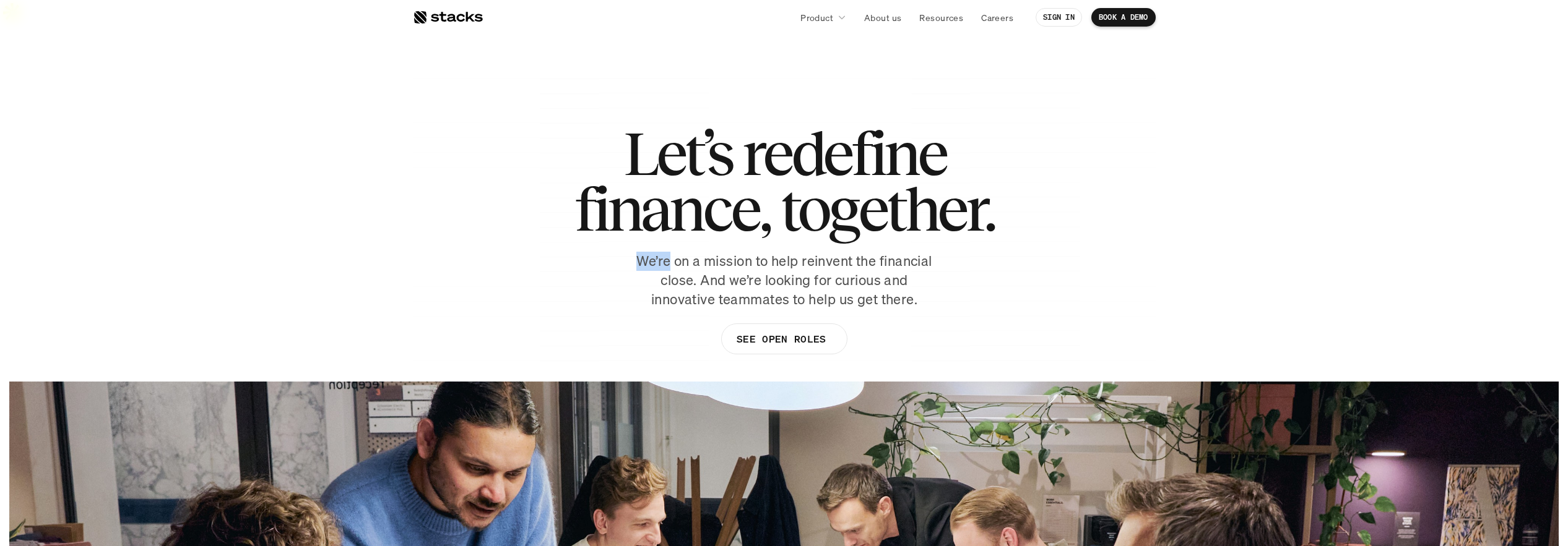
click at [649, 252] on p "We’re on a mission to help reinvent the financial close. And we’re looking for …" at bounding box center [784, 280] width 310 height 57
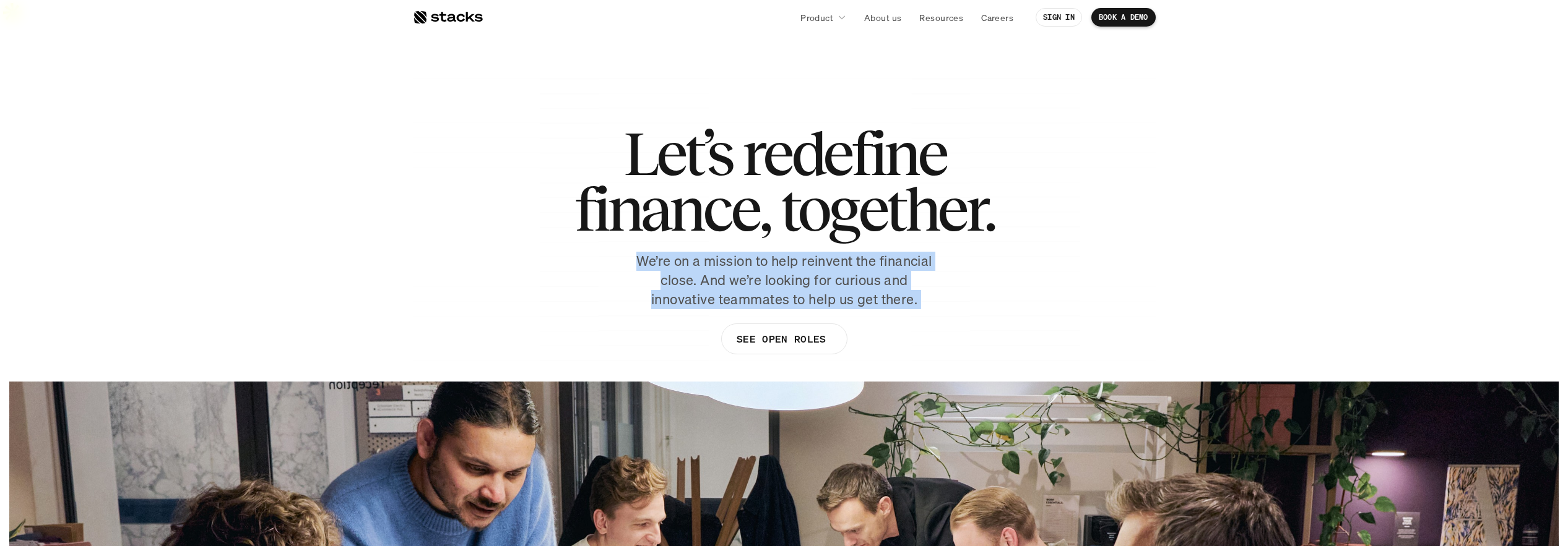
drag, startPoint x: 649, startPoint y: 234, endPoint x: 785, endPoint y: 279, distance: 143.3
click at [649, 252] on p "We’re on a mission to help reinvent the financial close. And we’re looking for …" at bounding box center [784, 280] width 310 height 57
click at [801, 281] on p "We’re on a mission to help reinvent the financial close. And we’re looking for …" at bounding box center [784, 280] width 310 height 57
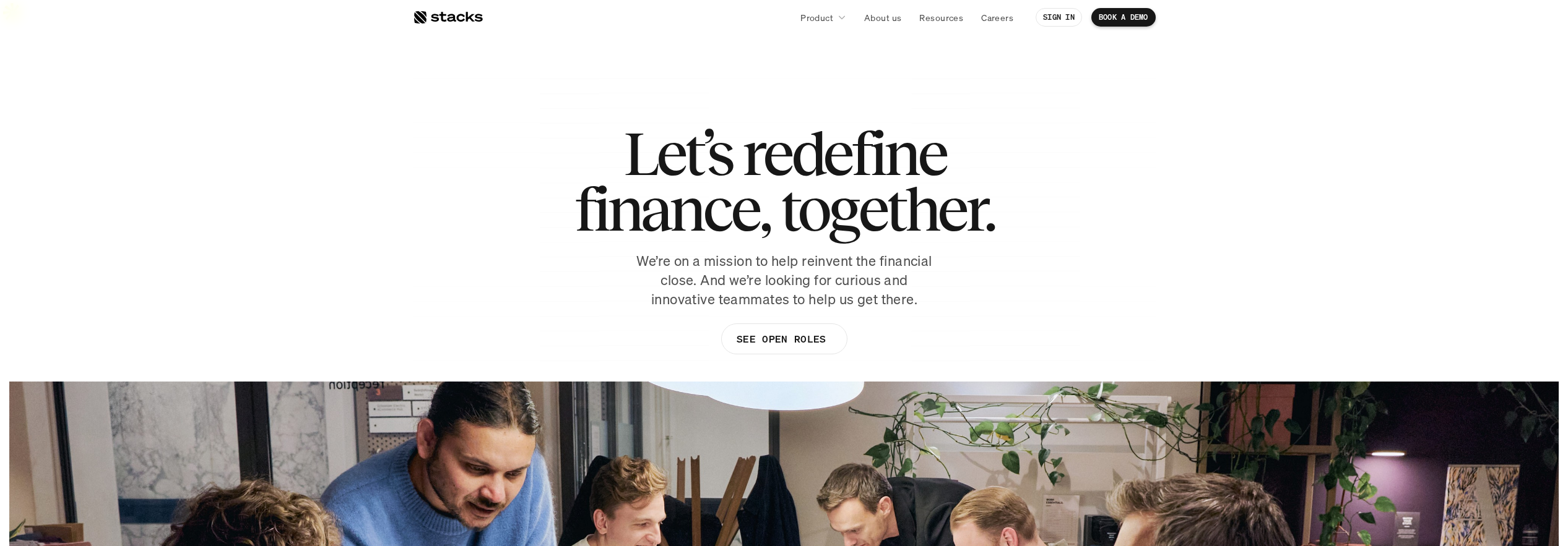
click at [919, 276] on p "We’re on a mission to help reinvent the financial close. And we’re looking for …" at bounding box center [784, 280] width 310 height 57
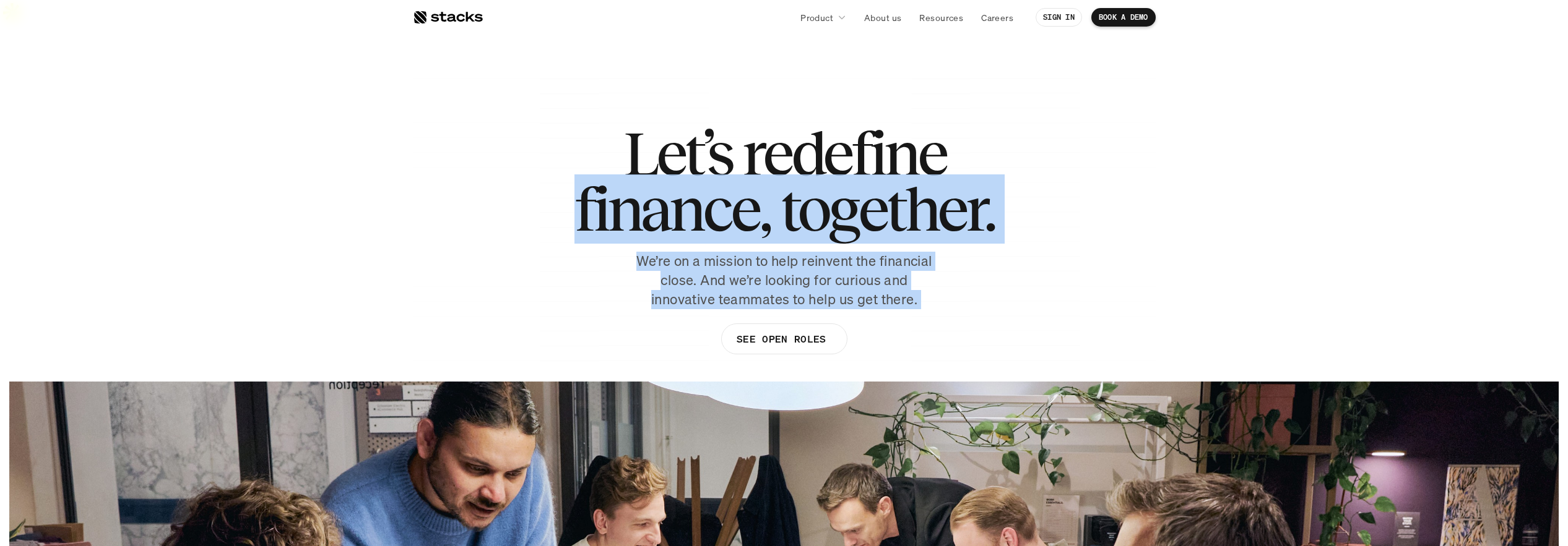
drag, startPoint x: 924, startPoint y: 276, endPoint x: 583, endPoint y: 236, distance: 343.3
click at [583, 236] on div "Let’s redefine finance, together. We’re on a mission to help reinvent the finan…" at bounding box center [784, 246] width 743 height 241
click at [650, 252] on p "We’re on a mission to help reinvent the financial close. And we’re looking for …" at bounding box center [784, 280] width 310 height 57
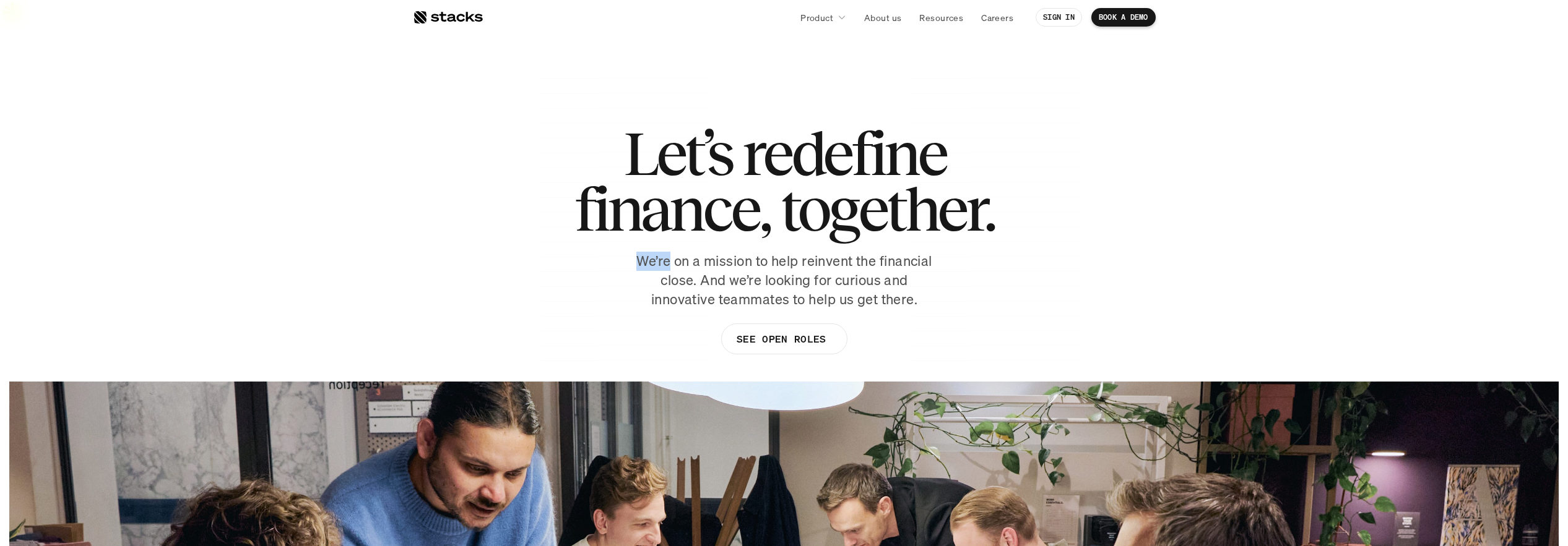
click at [650, 252] on p "We’re on a mission to help reinvent the financial close. And we’re looking for …" at bounding box center [784, 280] width 310 height 57
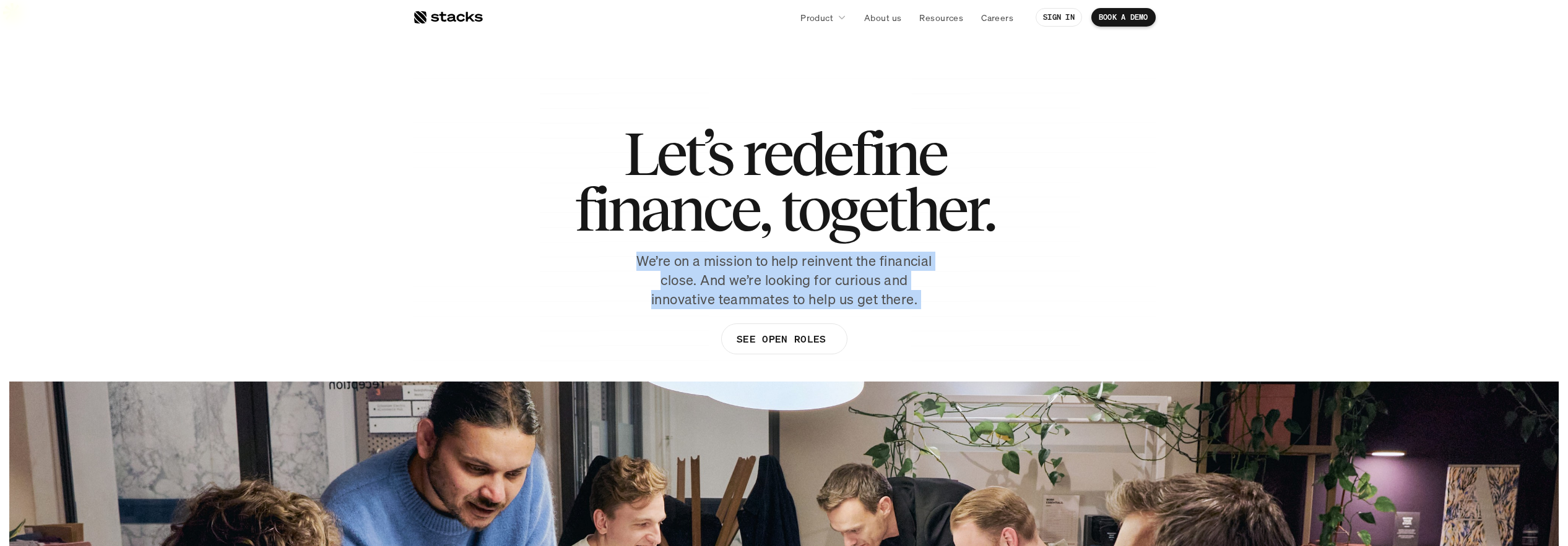
click at [650, 252] on p "We’re on a mission to help reinvent the financial close. And we’re looking for …" at bounding box center [784, 280] width 310 height 57
click at [760, 261] on p "We’re on a mission to help reinvent the financial close. And we’re looking for …" at bounding box center [784, 280] width 310 height 57
drag, startPoint x: 967, startPoint y: 271, endPoint x: 639, endPoint y: 232, distance: 330.3
click at [639, 232] on div "Let’s redefine finance, together. We’re on a mission to help reinvent the finan…" at bounding box center [784, 246] width 743 height 241
click at [639, 252] on p "We’re on a mission to help reinvent the financial close. And we’re looking for …" at bounding box center [784, 280] width 310 height 57
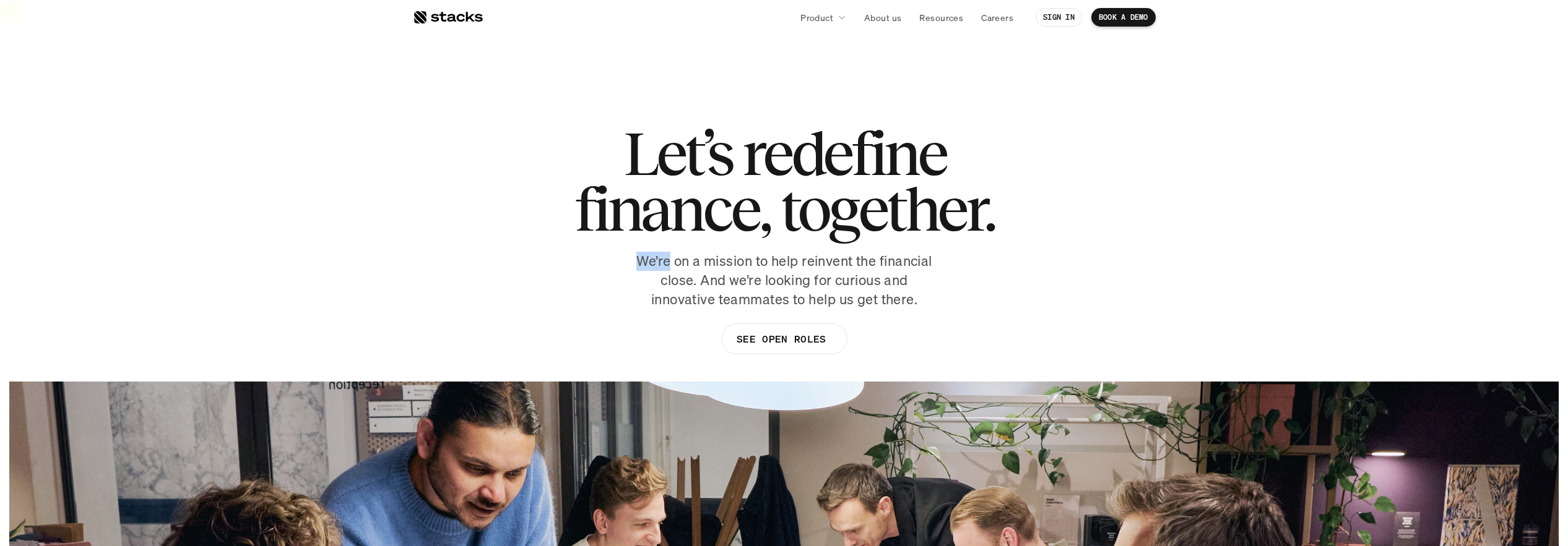
click at [639, 252] on p "We’re on a mission to help reinvent the financial close. And we’re looking for …" at bounding box center [784, 280] width 310 height 57
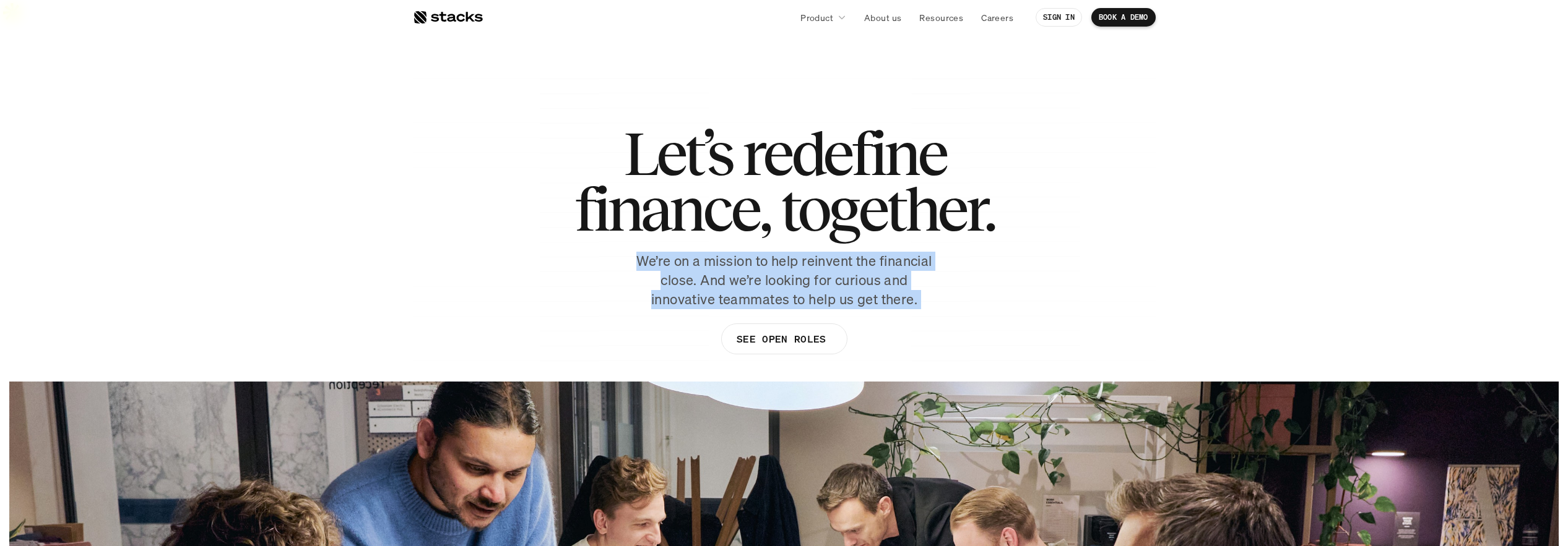
click at [639, 252] on p "We’re on a mission to help reinvent the financial close. And we’re looking for …" at bounding box center [784, 280] width 310 height 57
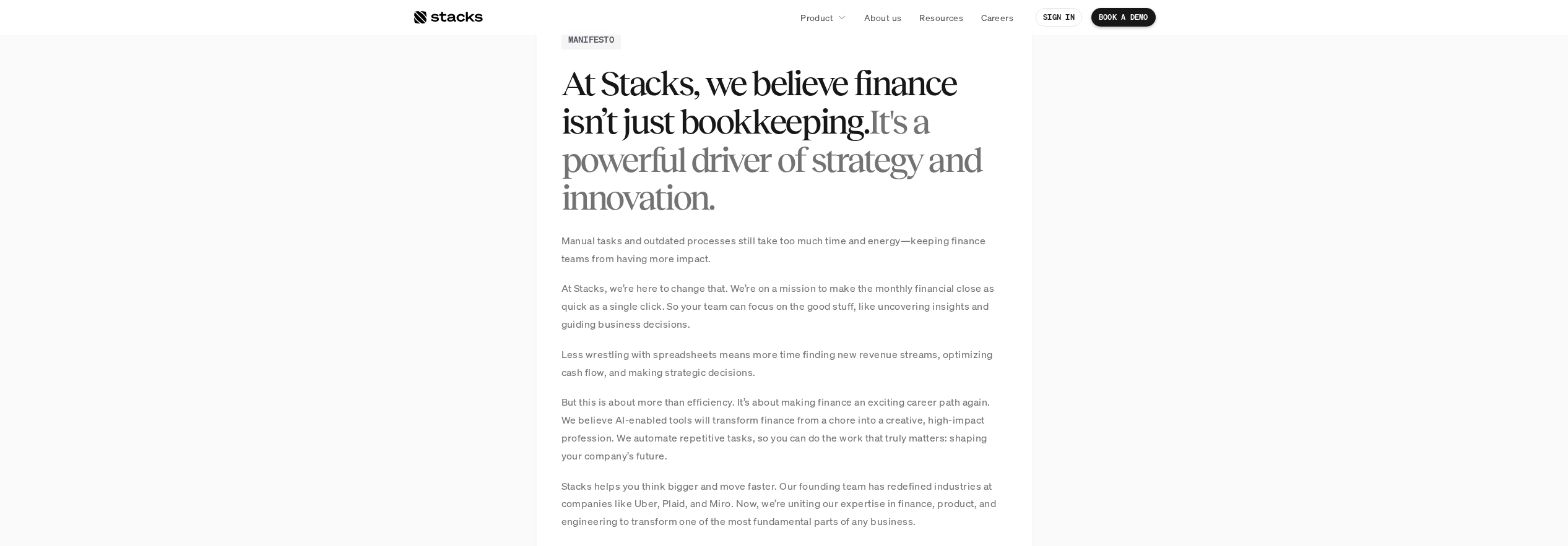
scroll to position [723, 0]
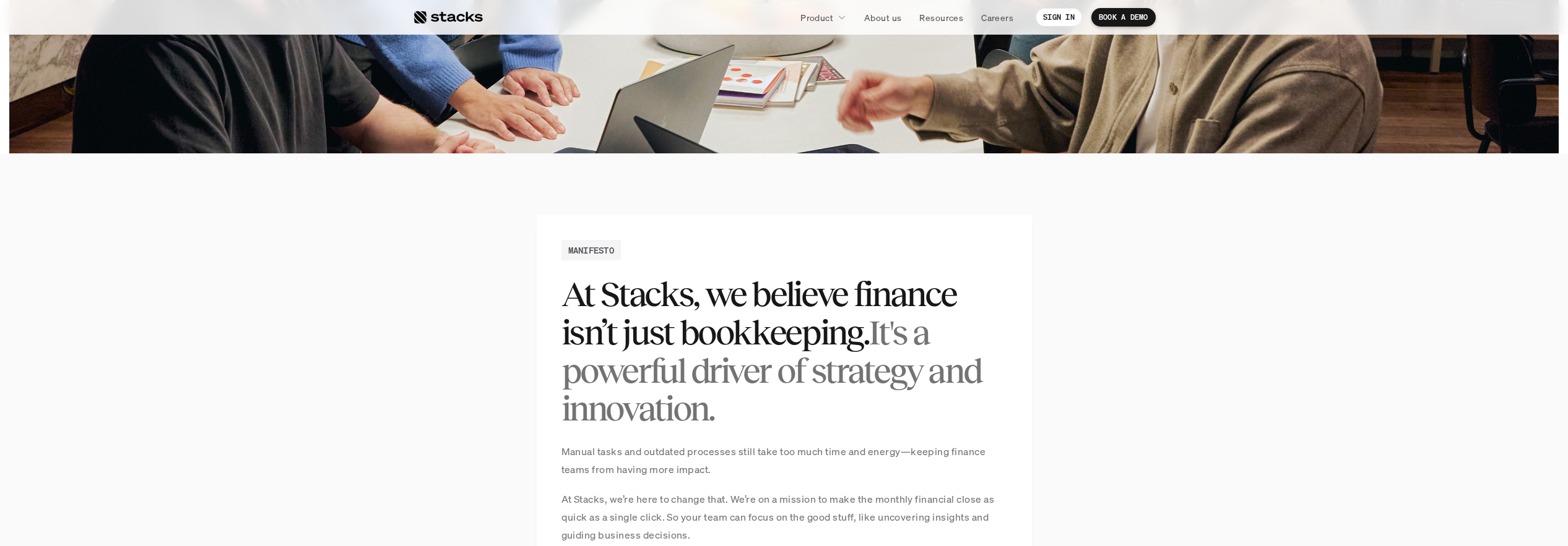
click at [656, 337] on span "It's a powerful driver of strategy and innovation." at bounding box center [774, 370] width 426 height 115
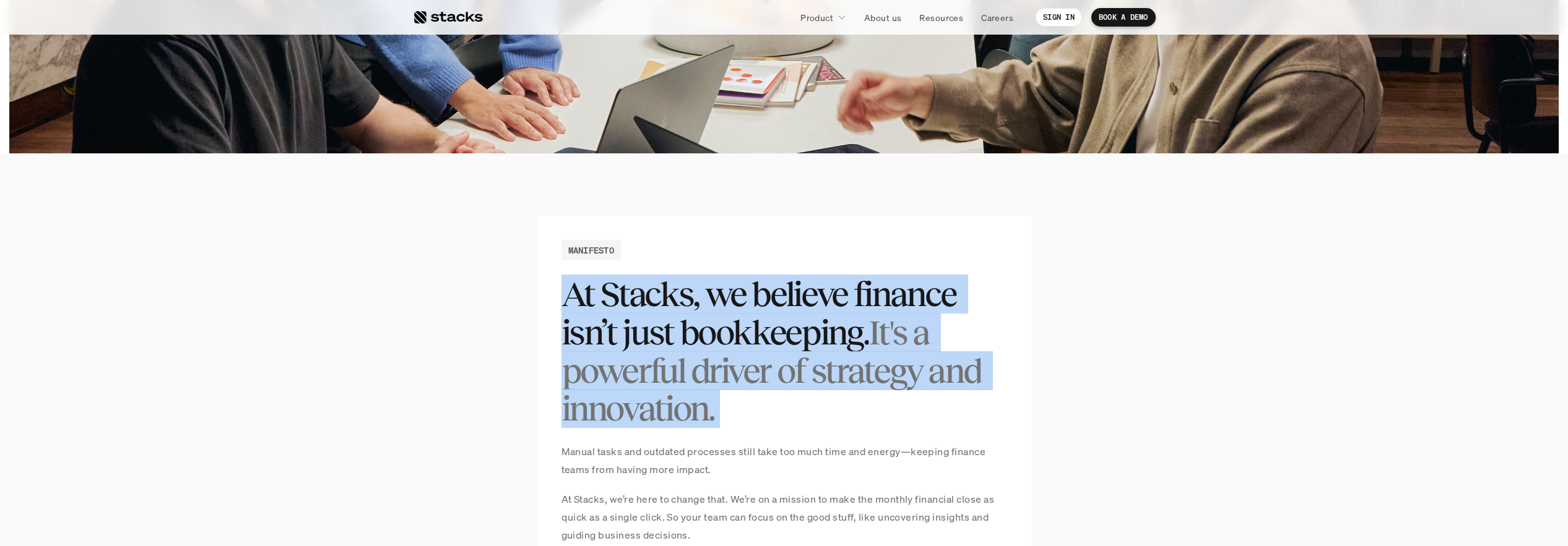
click at [656, 337] on span "It's a powerful driver of strategy and innovation." at bounding box center [774, 370] width 426 height 115
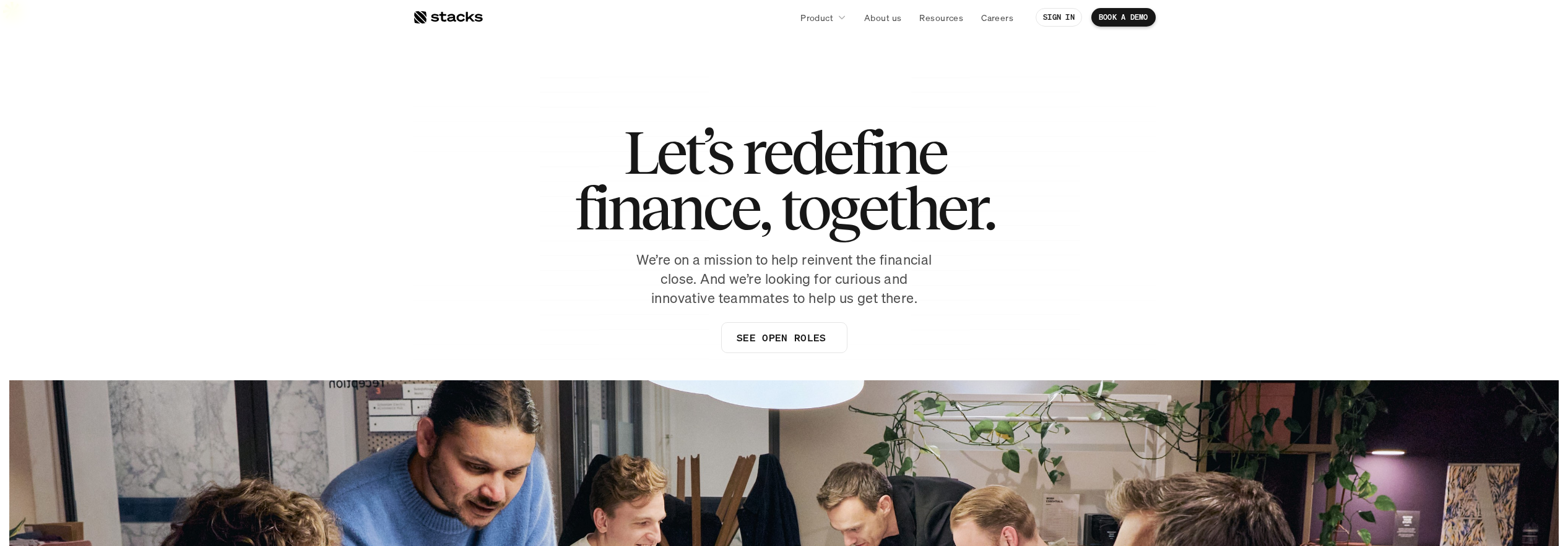
scroll to position [0, 0]
click at [474, 15] on div at bounding box center [447, 17] width 70 height 14
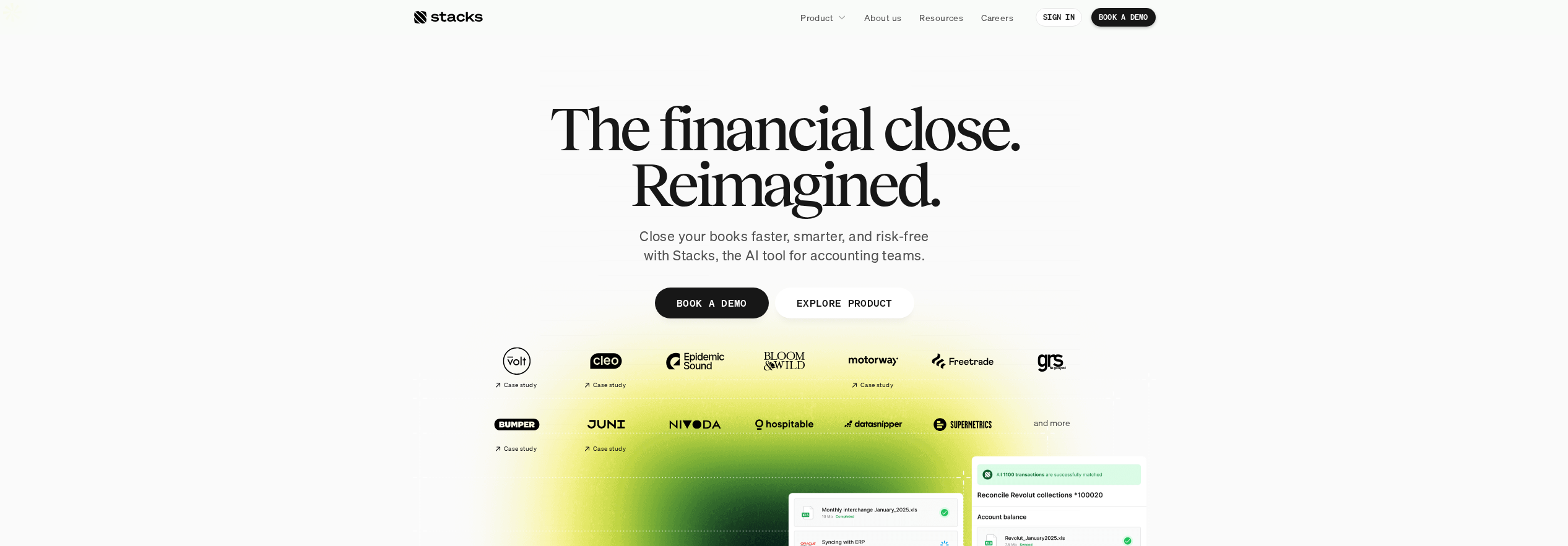
click at [1043, 418] on p "and more" at bounding box center [1051, 423] width 76 height 10
click at [1284, 352] on div at bounding box center [784, 410] width 1568 height 396
click at [832, 294] on p "EXPLORE PRODUCT" at bounding box center [843, 302] width 96 height 18
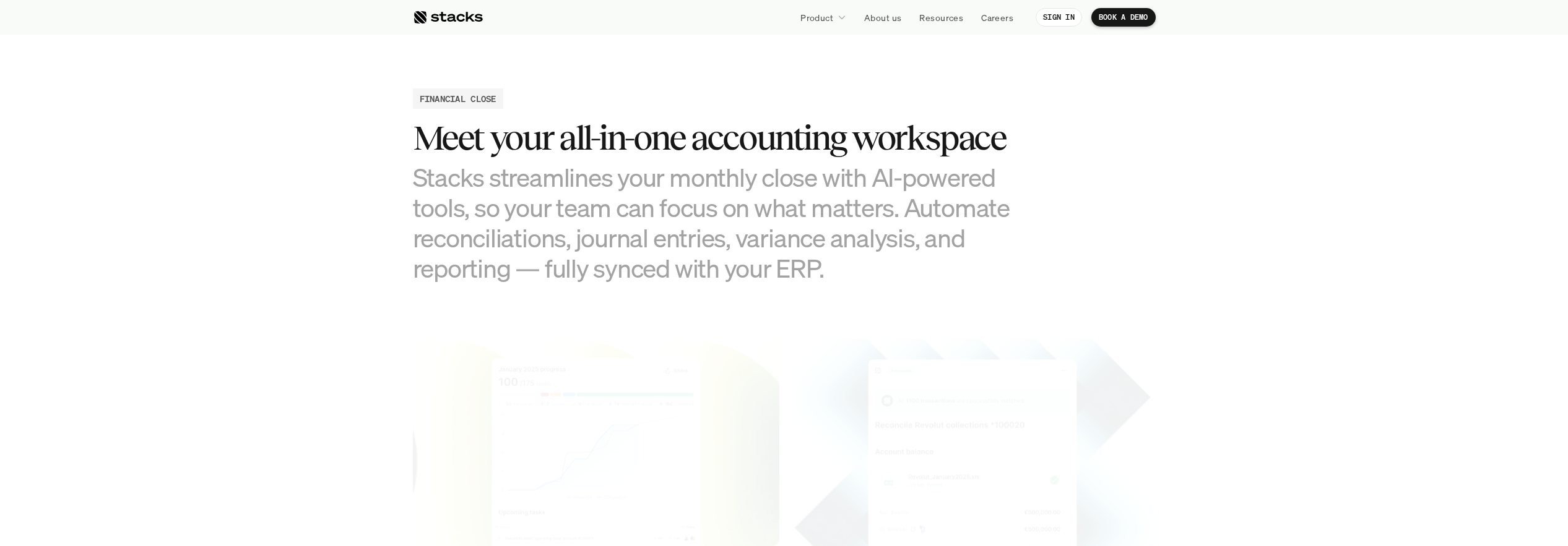
scroll to position [1217, 0]
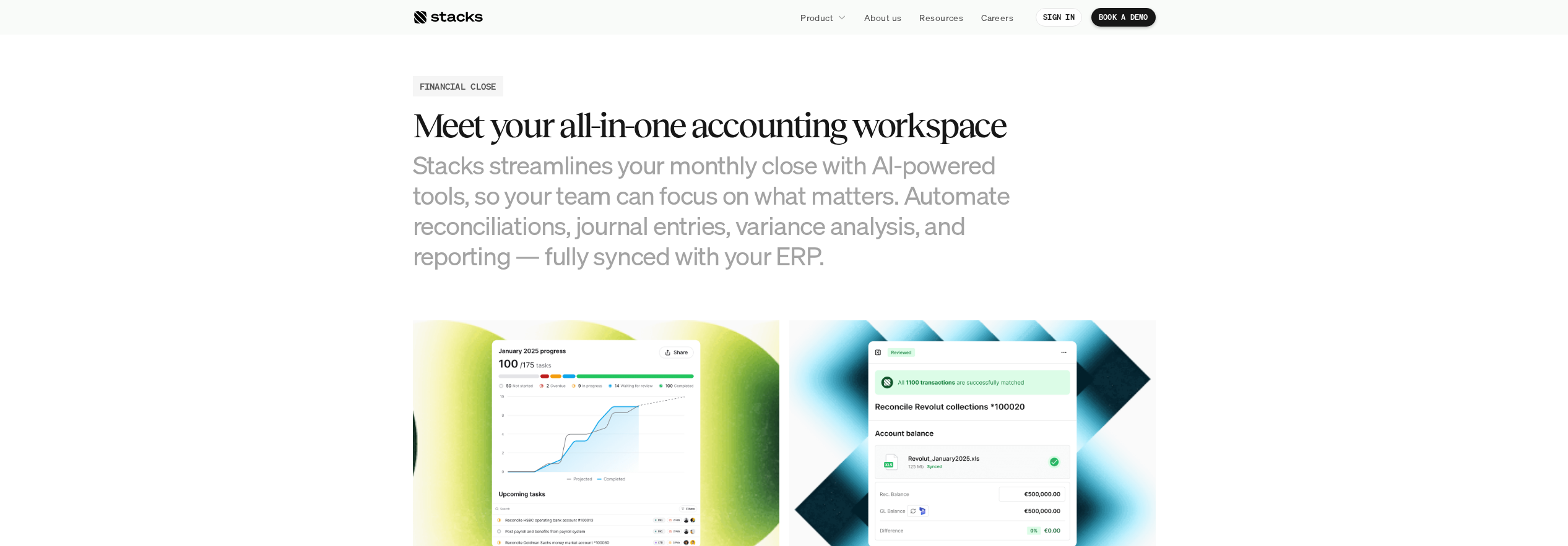
click at [820, 224] on h3 "Stacks streamlines your monthly close with AI-powered tools, so your team can f…" at bounding box center [722, 211] width 619 height 122
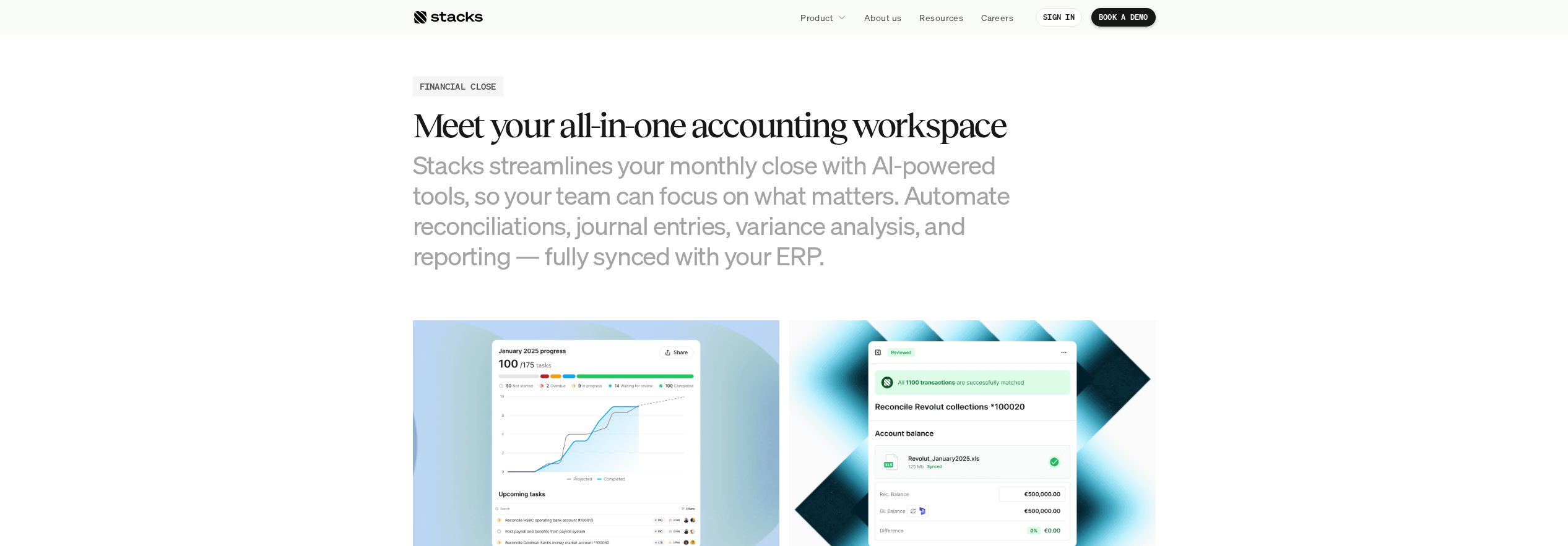
click at [820, 224] on h3 "Stacks streamlines your monthly close with AI-powered tools, so your team can f…" at bounding box center [722, 211] width 619 height 122
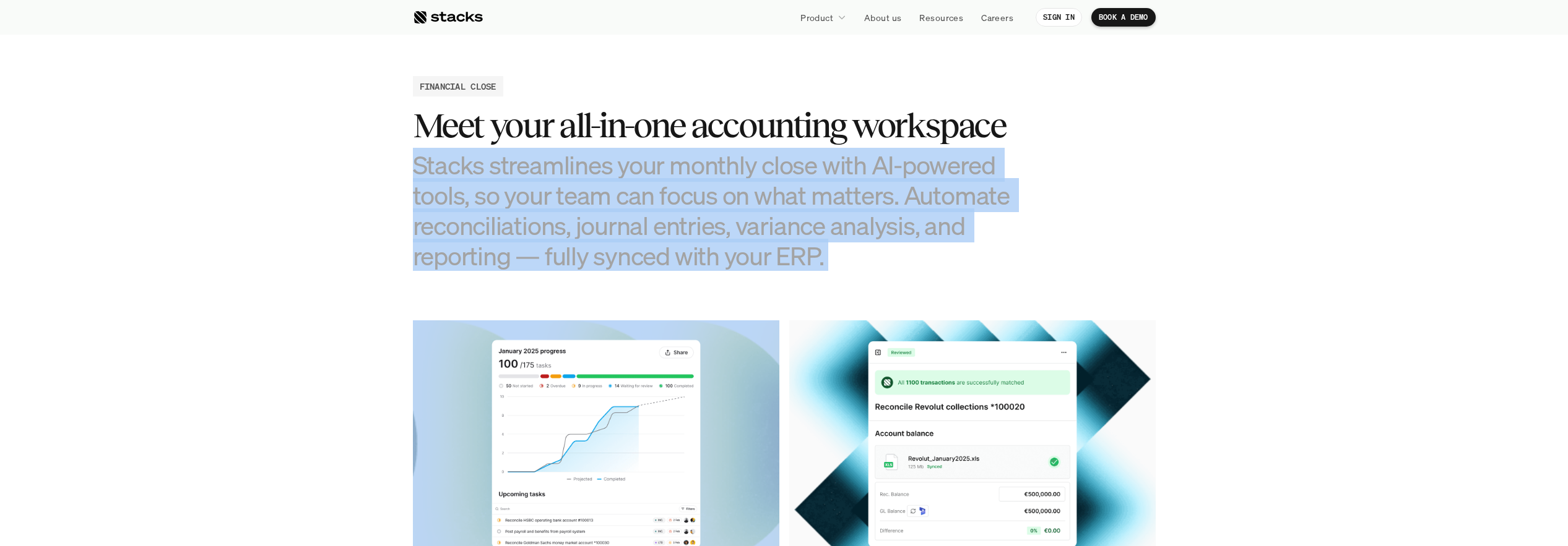
click at [820, 224] on h3 "Stacks streamlines your monthly close with AI-powered tools, so your team can f…" at bounding box center [722, 211] width 619 height 122
click at [980, 232] on h3 "Stacks streamlines your monthly close with AI-powered tools, so your team can f…" at bounding box center [722, 211] width 619 height 122
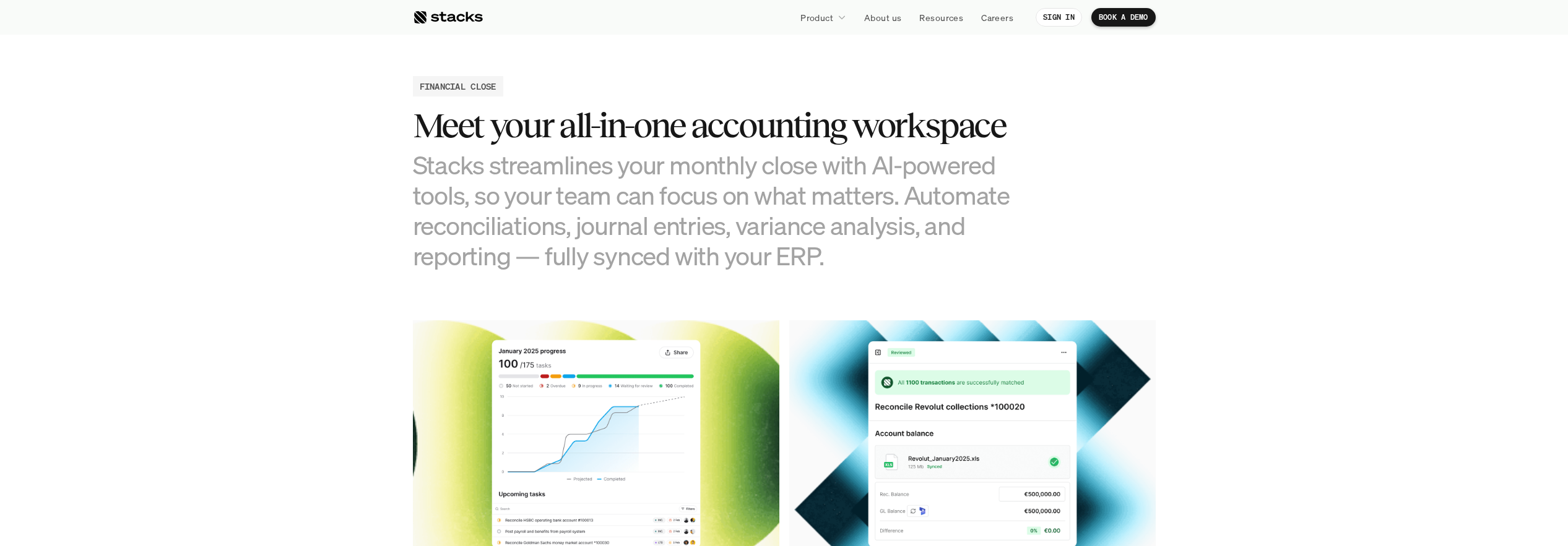
click at [528, 159] on h3 "Stacks streamlines your monthly close with AI-powered tools, so your team can f…" at bounding box center [722, 211] width 619 height 122
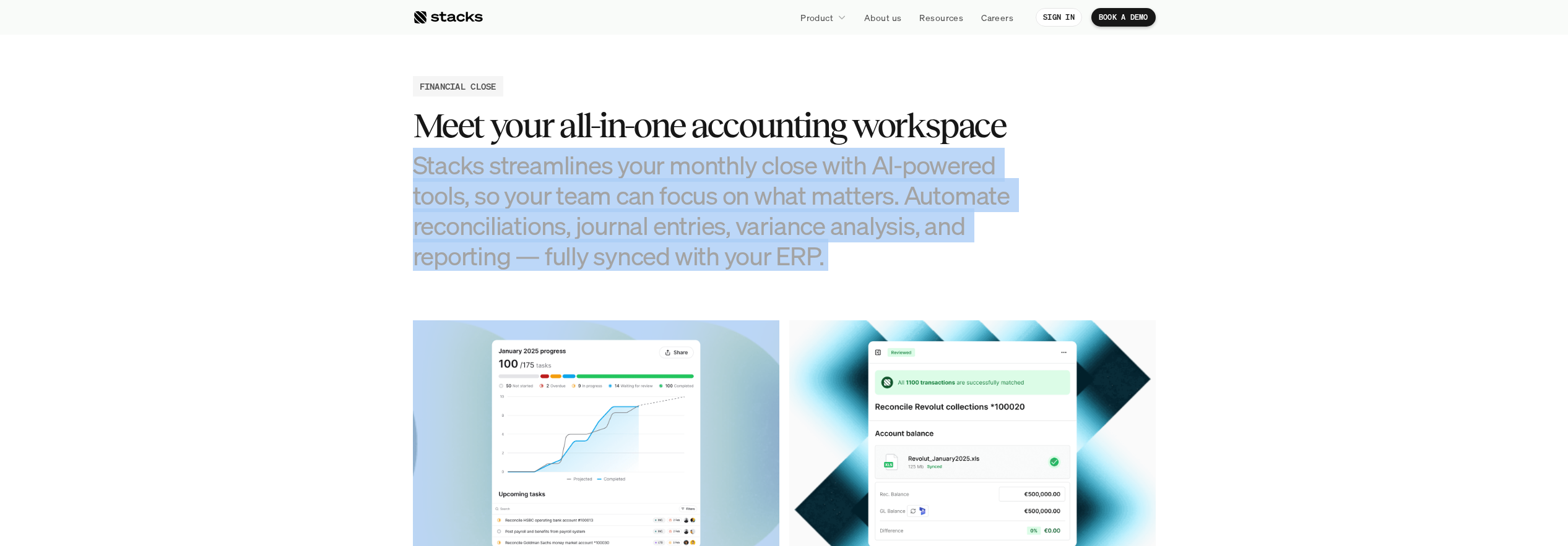
click at [528, 159] on h3 "Stacks streamlines your monthly close with AI-powered tools, so your team can f…" at bounding box center [722, 211] width 619 height 122
click at [737, 203] on h3 "Stacks streamlines your monthly close with AI-powered tools, so your team can f…" at bounding box center [722, 211] width 619 height 122
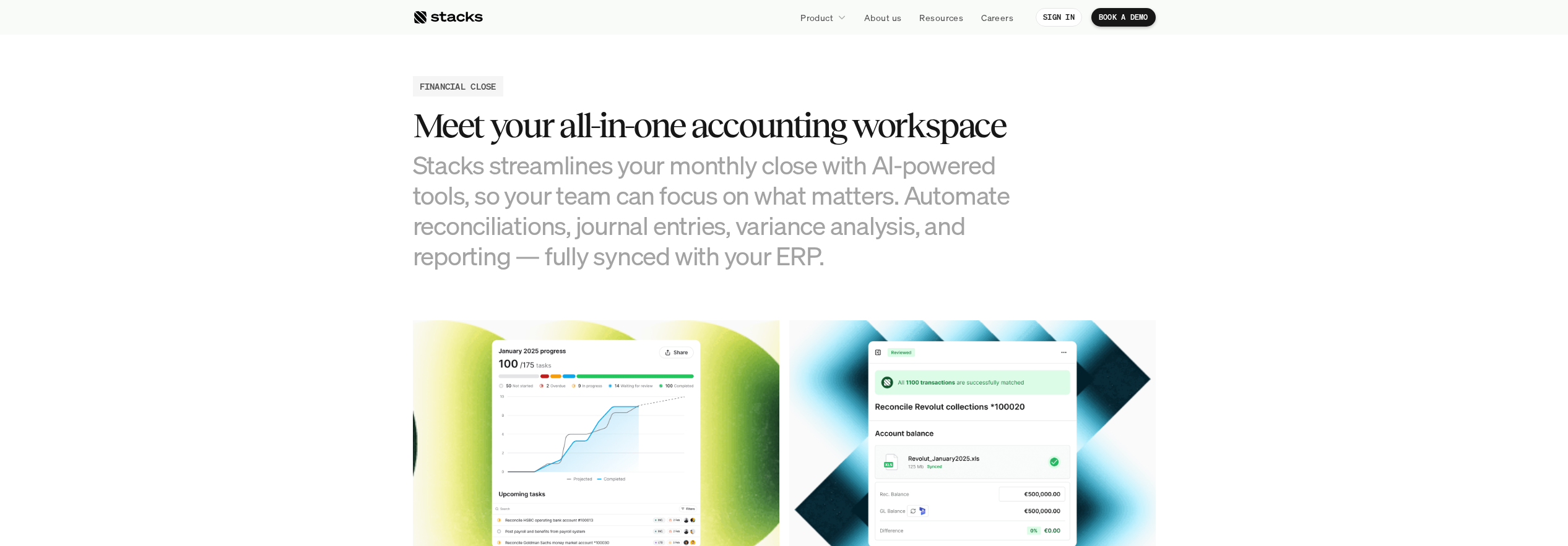
click at [418, 181] on h3 "Stacks streamlines your monthly close with AI-powered tools, so your team can f…" at bounding box center [722, 211] width 619 height 122
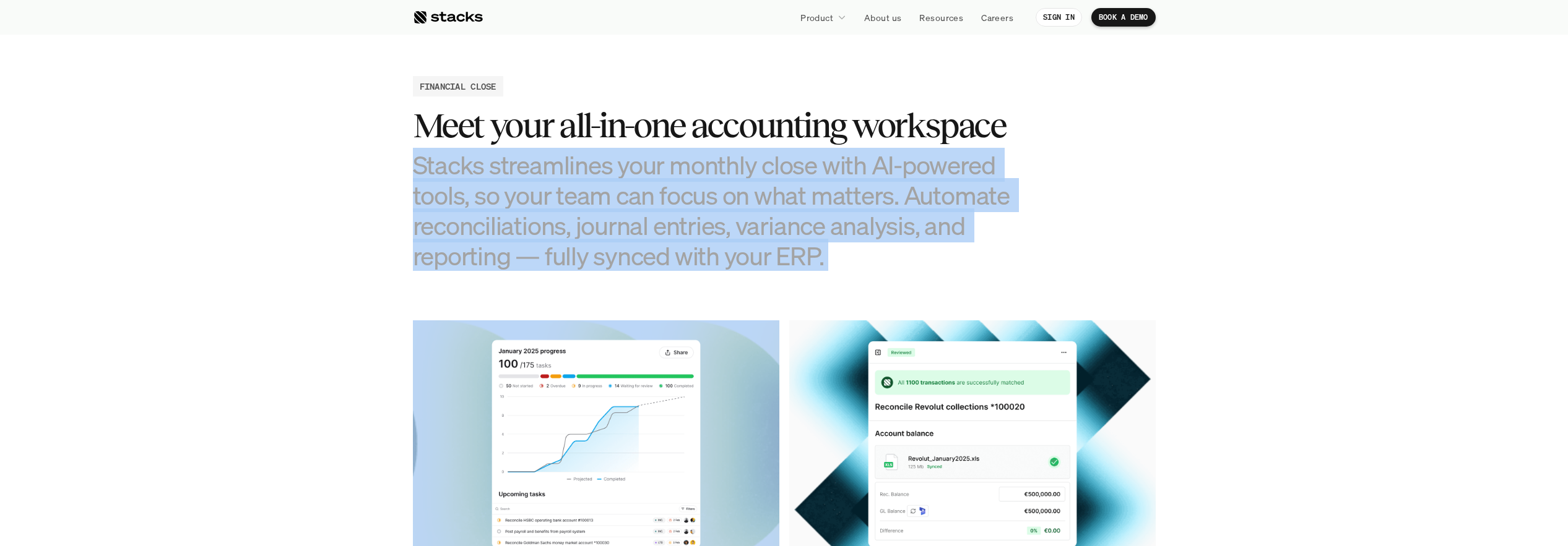
click at [418, 181] on h3 "Stacks streamlines your monthly close with AI-powered tools, so your team can f…" at bounding box center [722, 211] width 619 height 122
click at [716, 213] on h3 "Stacks streamlines your monthly close with AI-powered tools, so your team can f…" at bounding box center [722, 211] width 619 height 122
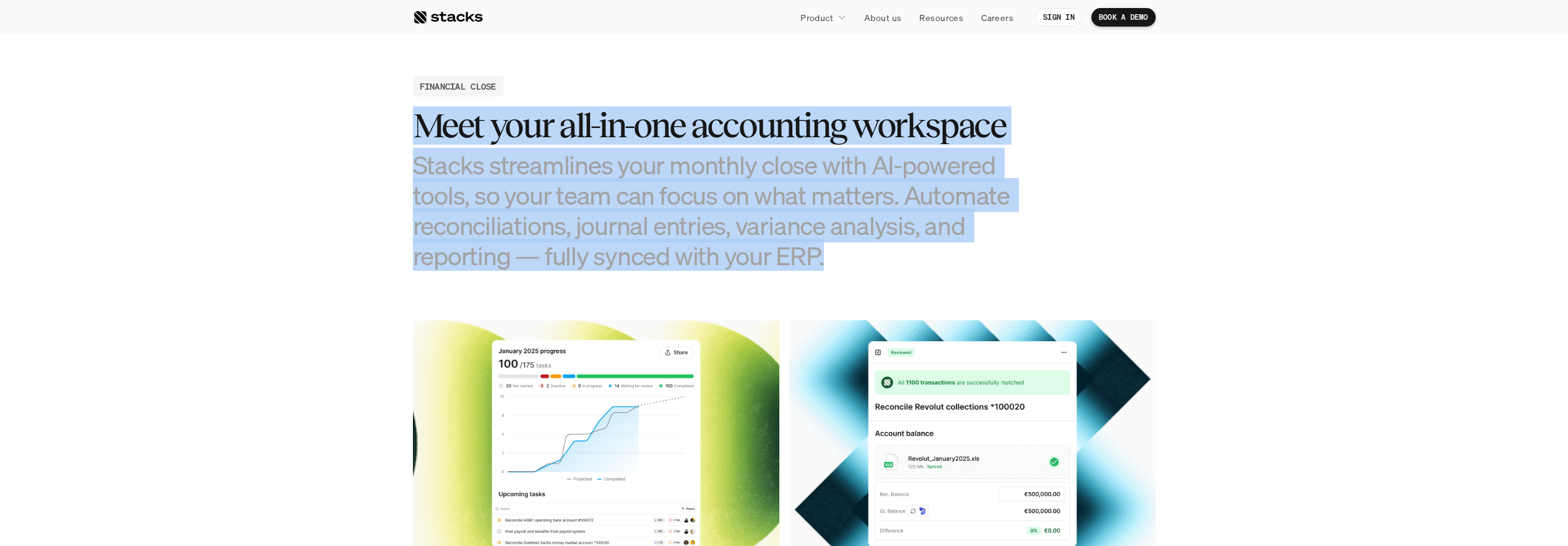
drag, startPoint x: 865, startPoint y: 237, endPoint x: 358, endPoint y: 111, distance: 522.4
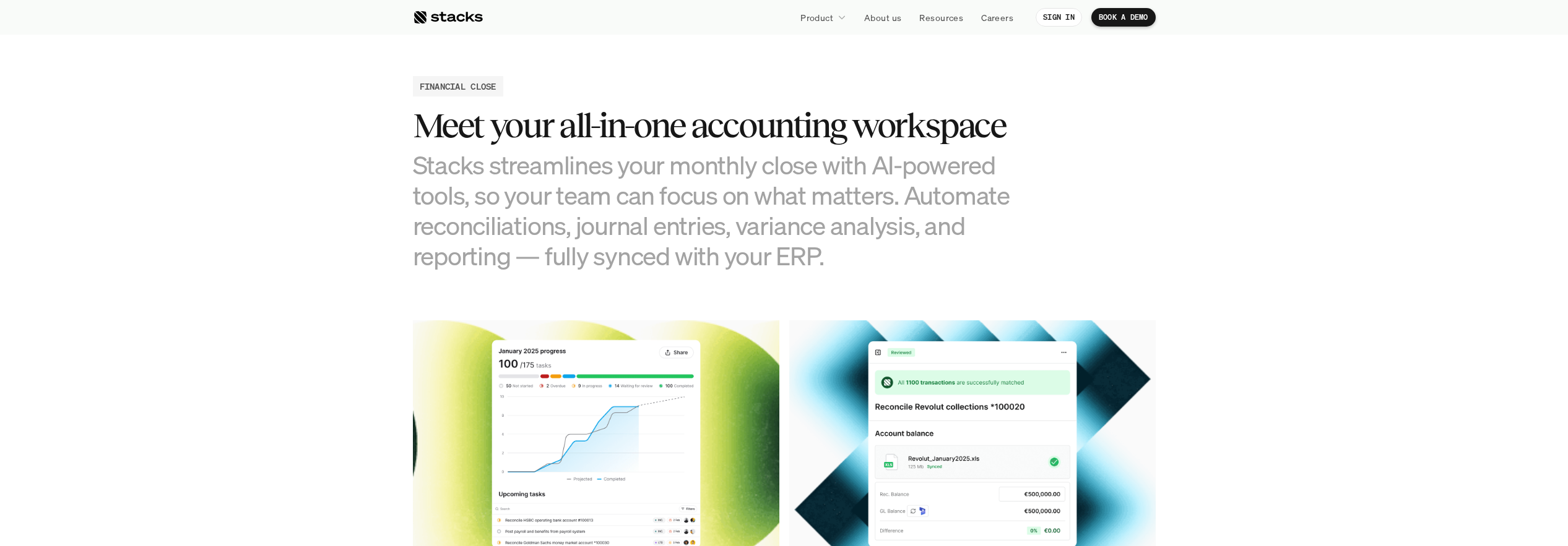
click at [829, 215] on h3 "Stacks streamlines your monthly close with AI-powered tools, so your team can f…" at bounding box center [722, 211] width 619 height 122
